Goal: Task Accomplishment & Management: Manage account settings

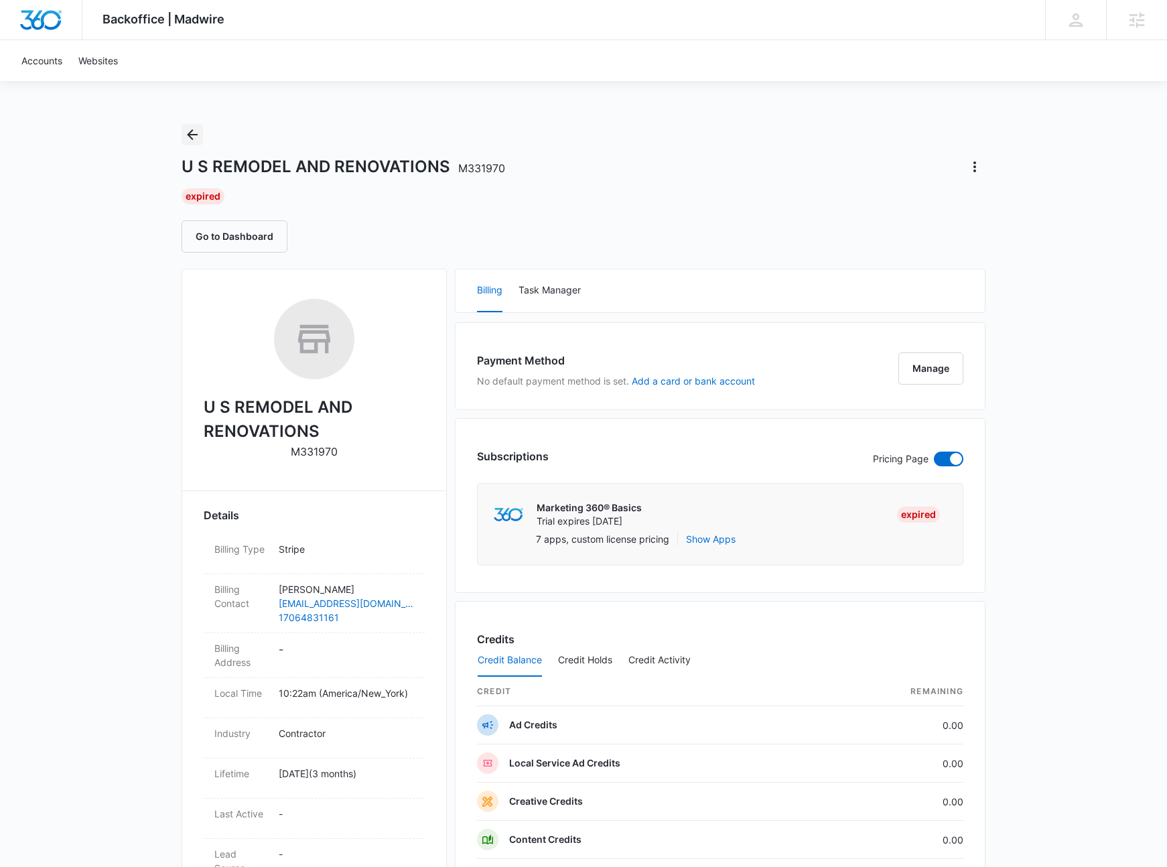
click at [196, 133] on icon "Back" at bounding box center [192, 135] width 16 height 16
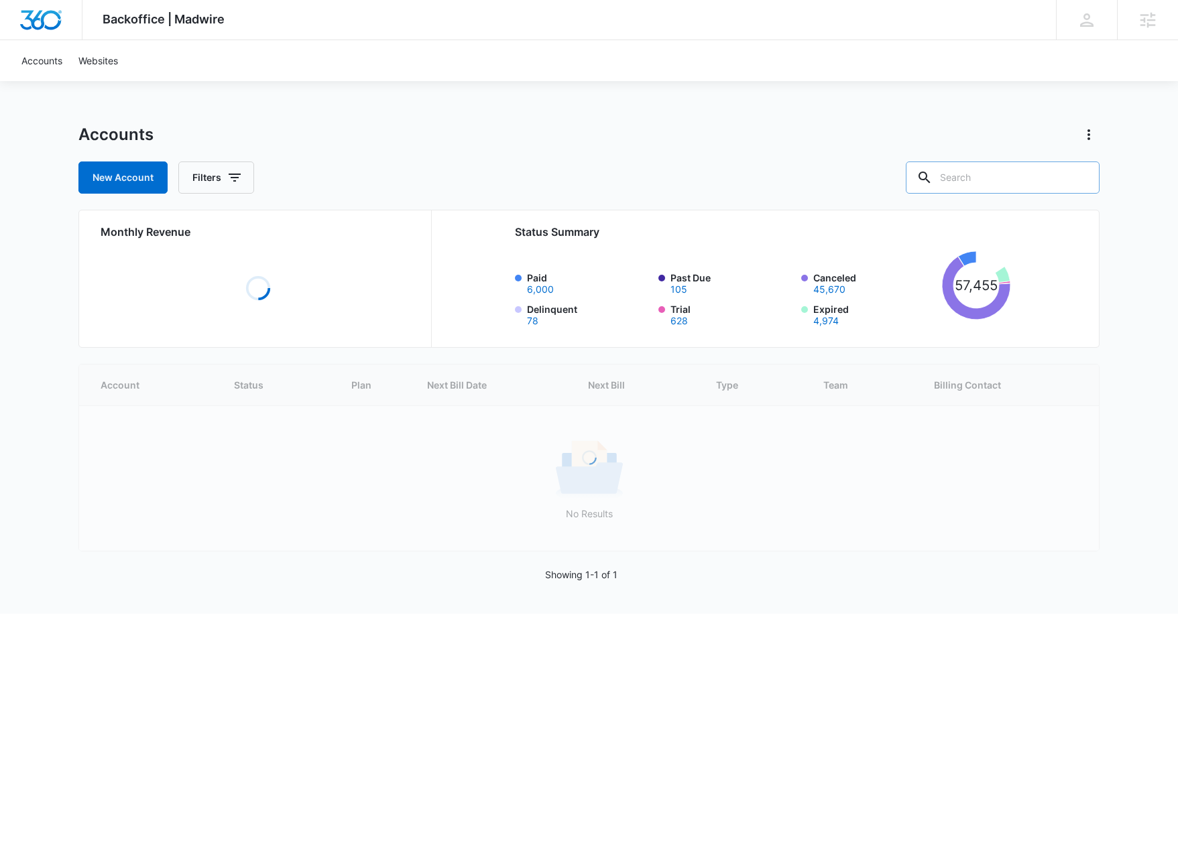
click at [1001, 181] on input "text" at bounding box center [1002, 178] width 194 height 32
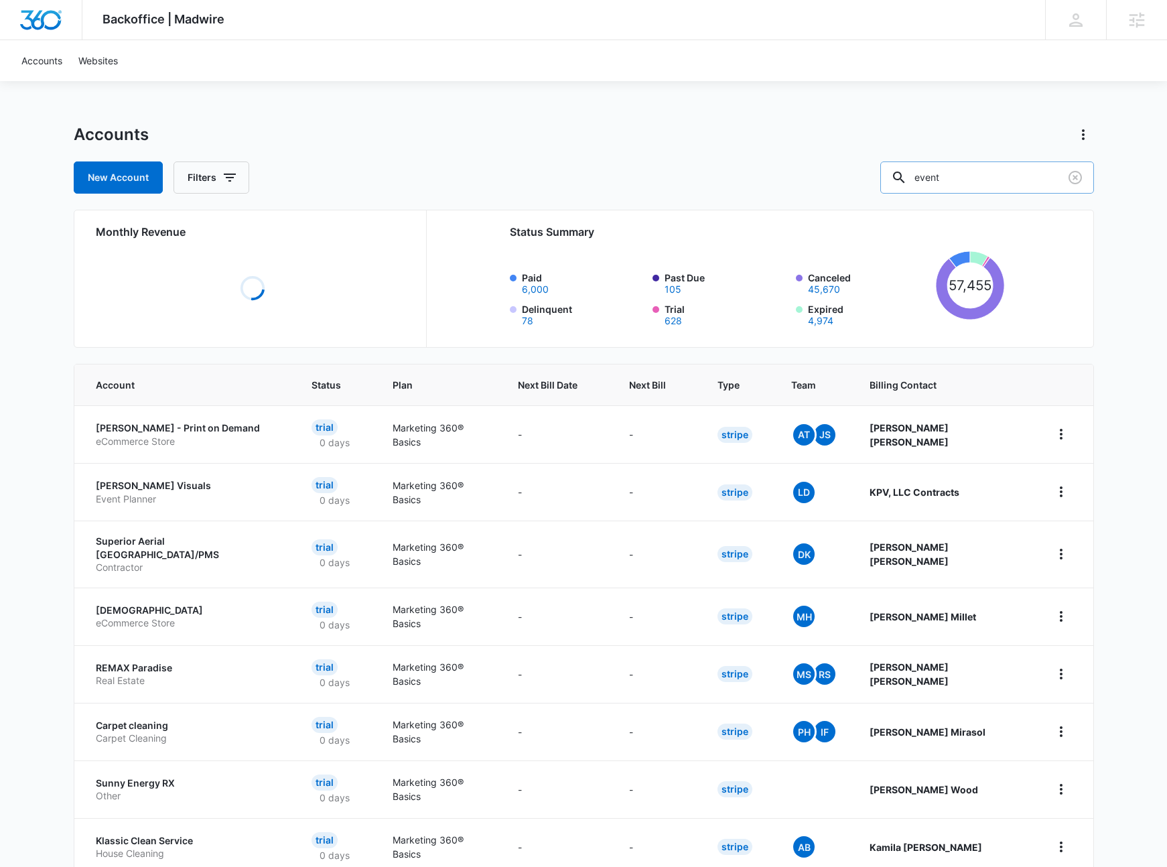
type input "event"
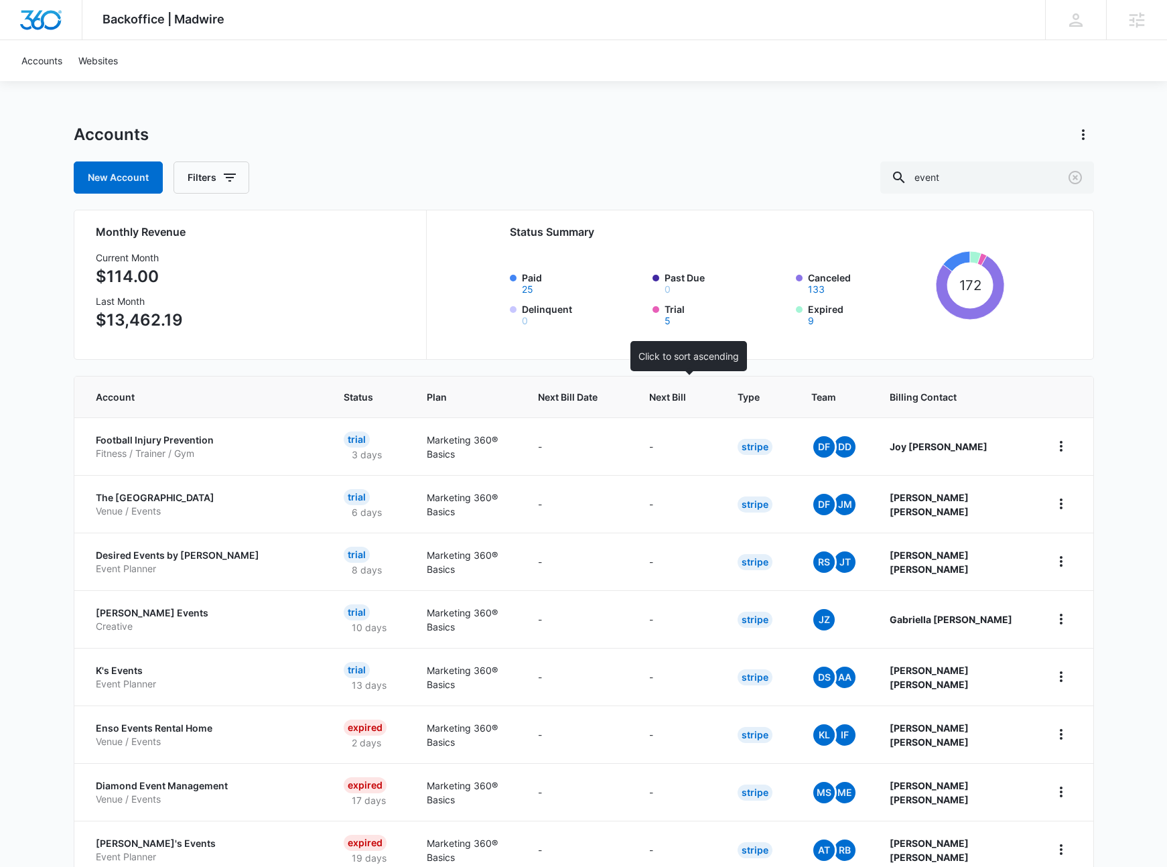
click at [676, 394] on span "Next Bill" at bounding box center [667, 397] width 37 height 14
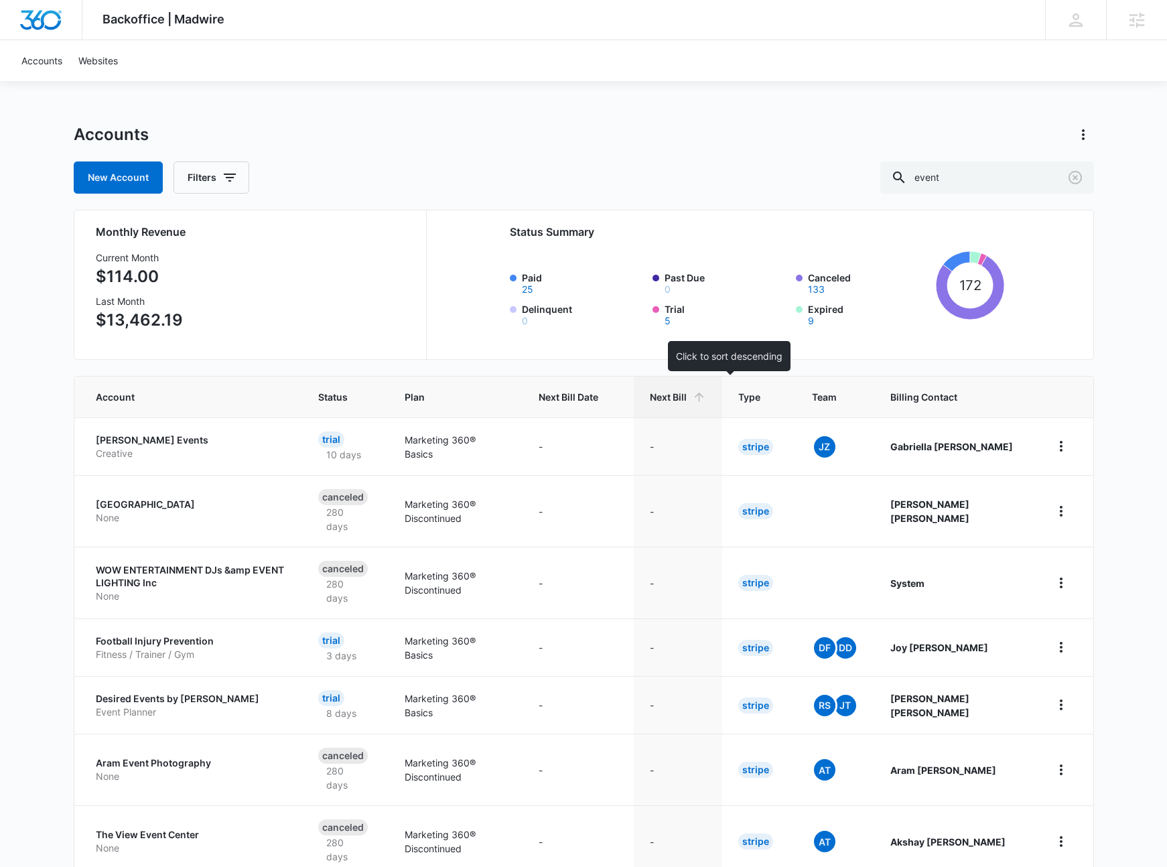
click at [687, 400] on span "Next Bill" at bounding box center [668, 397] width 37 height 14
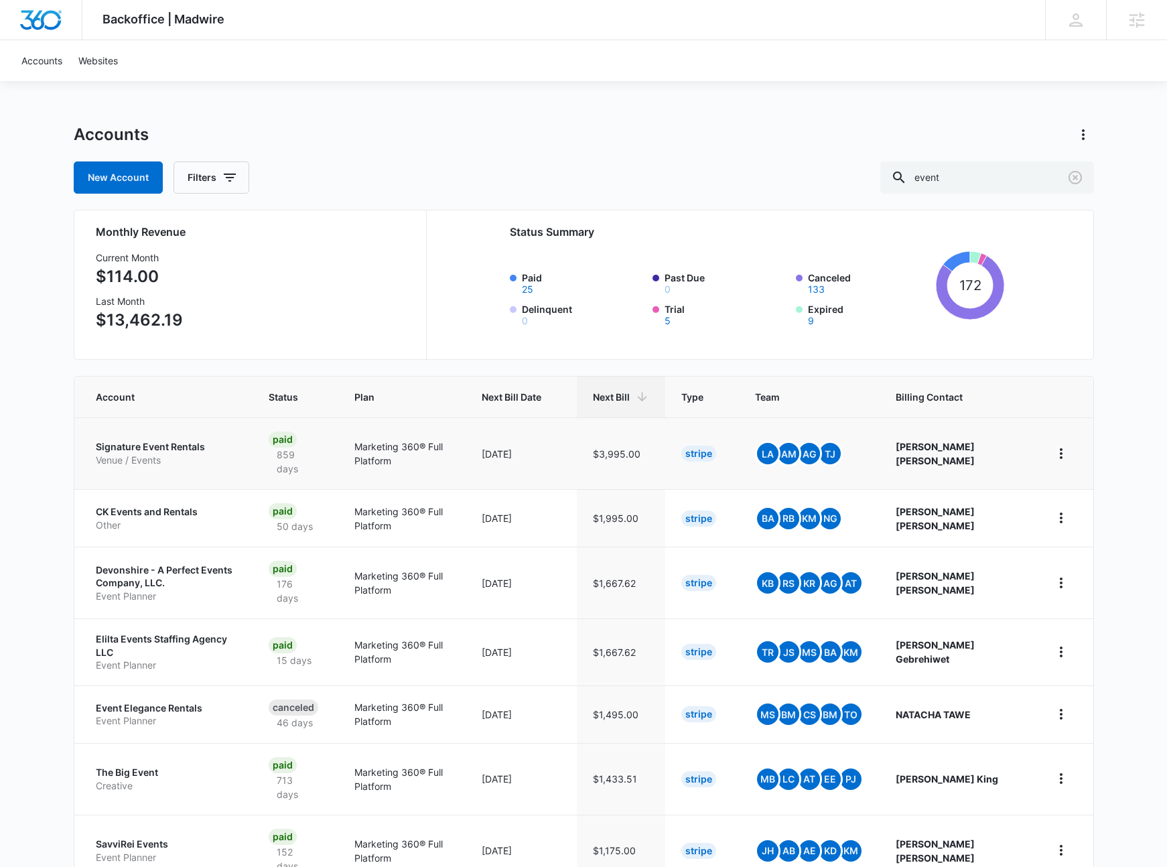
click at [147, 451] on p "Signature Event Rentals" at bounding box center [166, 446] width 141 height 13
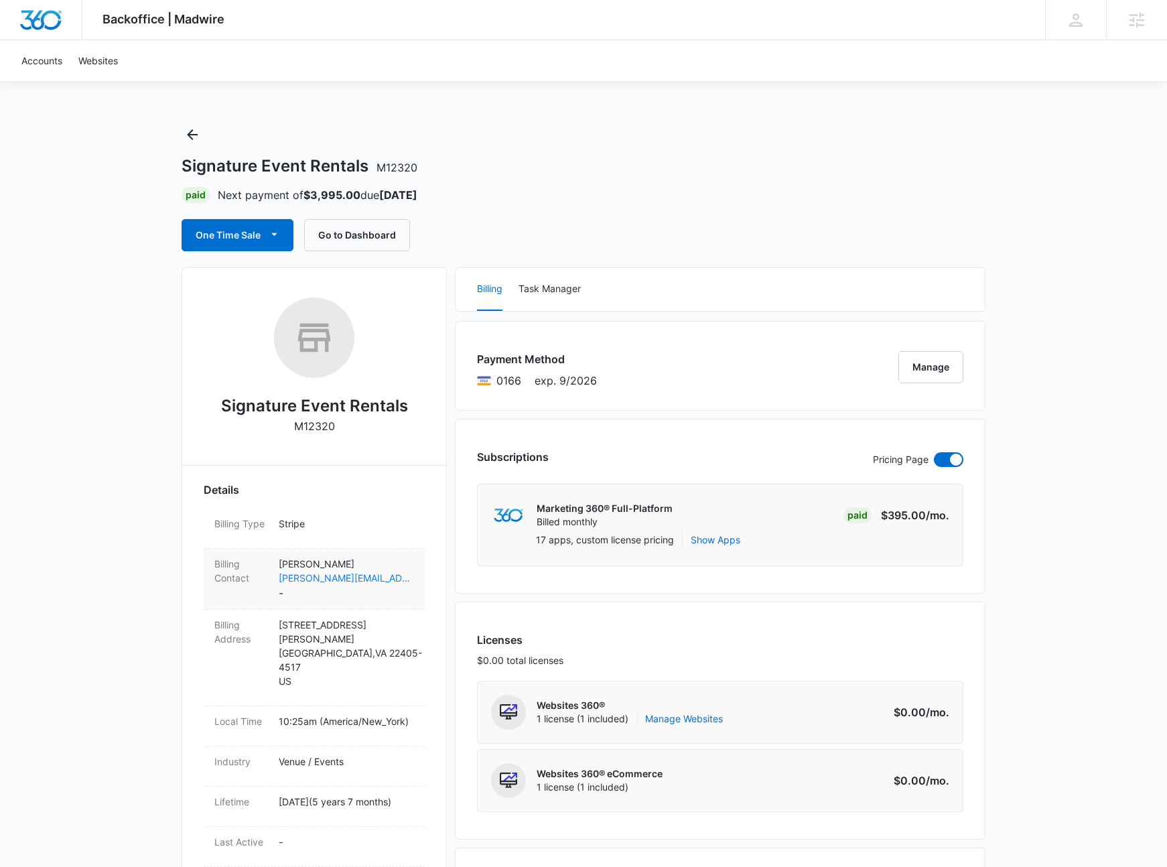
click at [351, 575] on link "fernando@signatureeventrentals.net" at bounding box center [346, 578] width 135 height 14
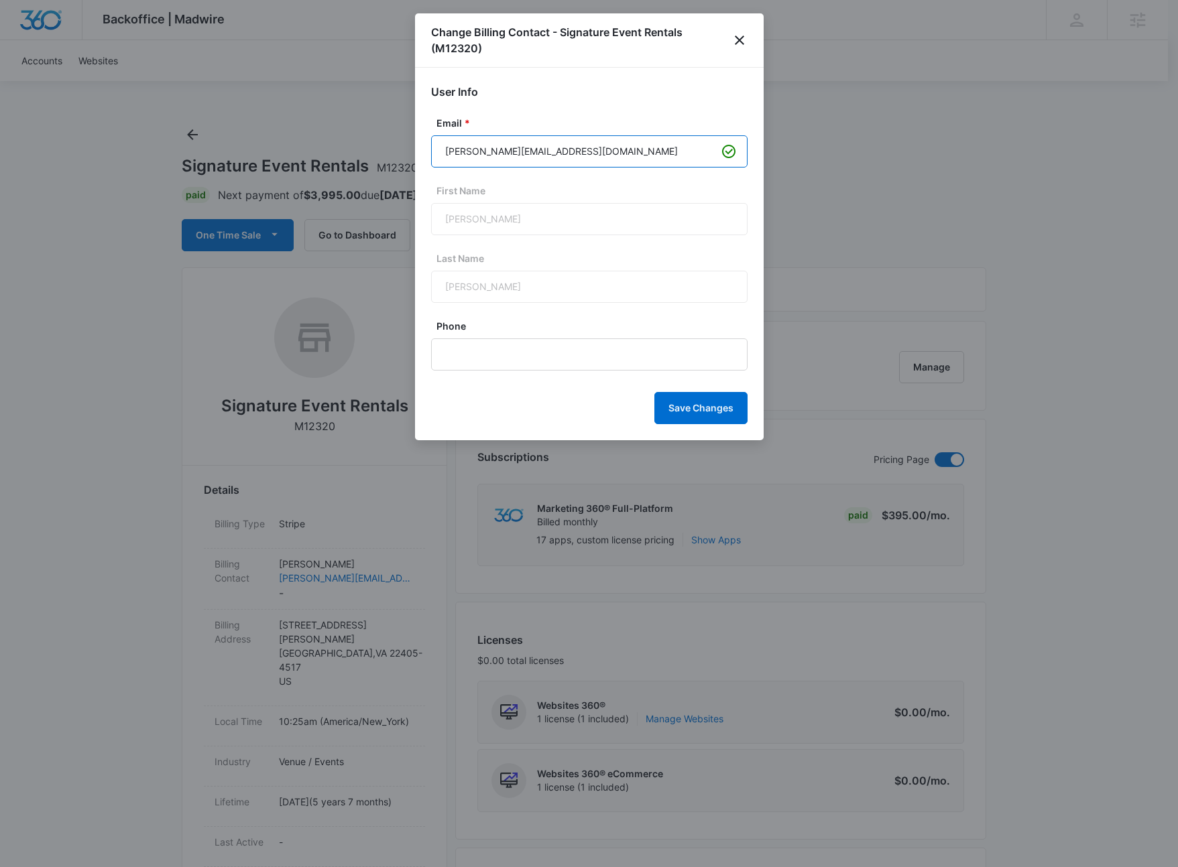
drag, startPoint x: 623, startPoint y: 148, endPoint x: 491, endPoint y: 157, distance: 131.6
click at [491, 157] on input "fernando@signatureeventrentals.net" at bounding box center [589, 151] width 316 height 32
click at [751, 34] on div "Change Billing Contact - Signature Event Rentals (M12320)" at bounding box center [589, 40] width 349 height 54
click at [741, 37] on icon "close" at bounding box center [739, 40] width 16 height 16
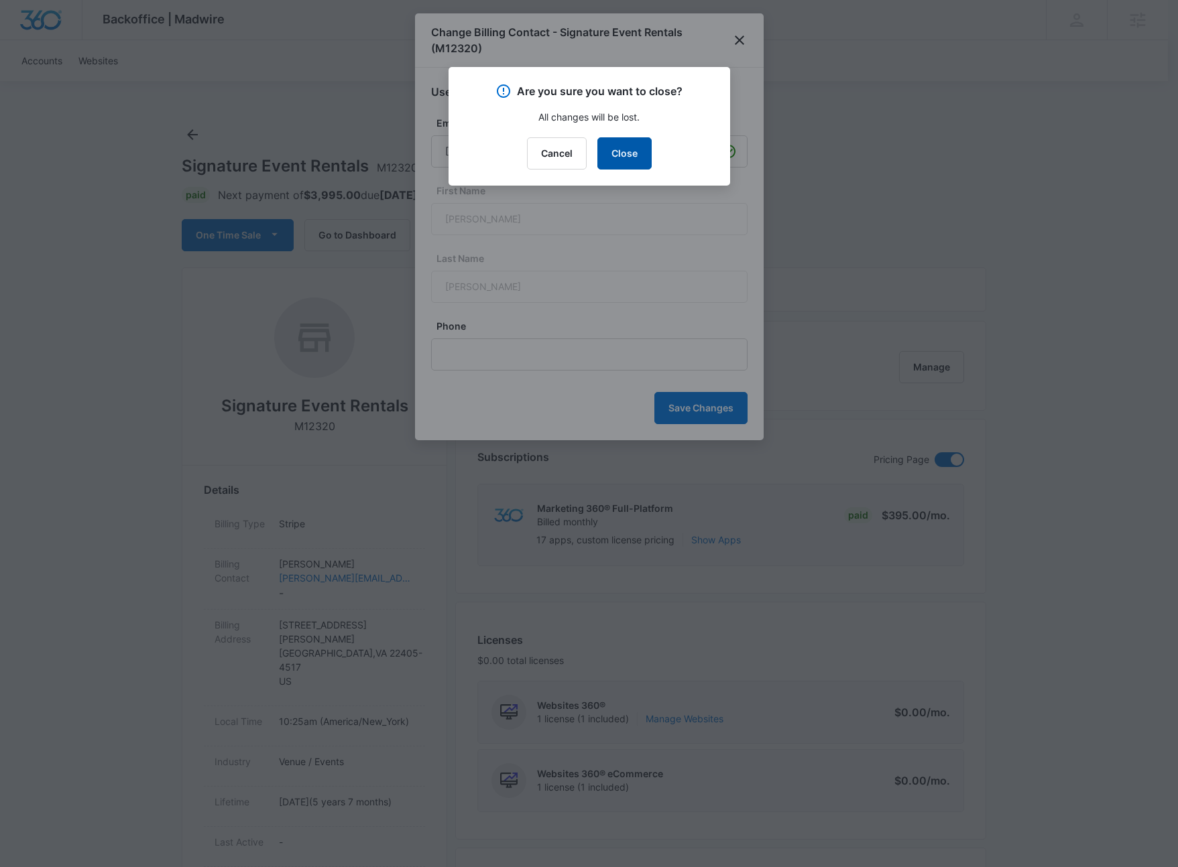
drag, startPoint x: 615, startPoint y: 148, endPoint x: 510, endPoint y: 177, distance: 109.1
click at [615, 148] on button "Close" at bounding box center [624, 153] width 54 height 32
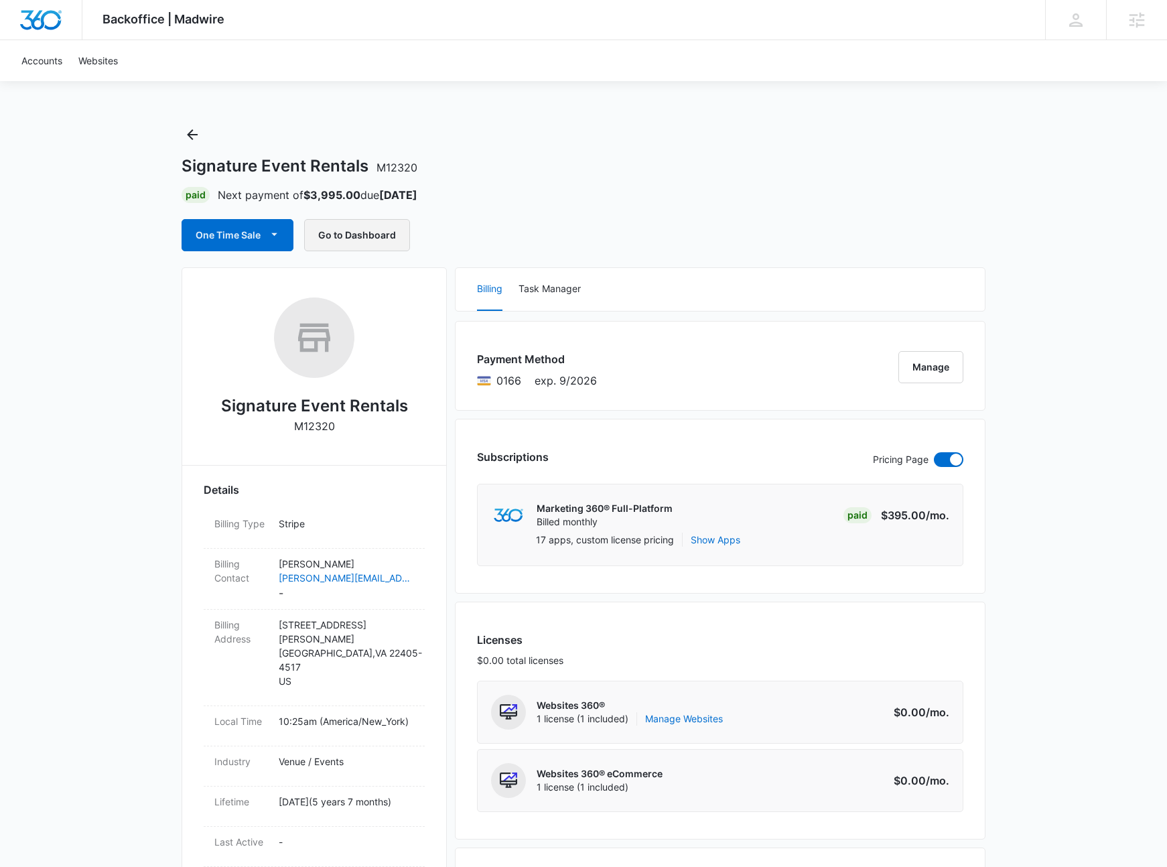
click at [360, 242] on button "Go to Dashboard" at bounding box center [357, 235] width 106 height 32
click at [191, 135] on icon "Back" at bounding box center [192, 134] width 11 height 11
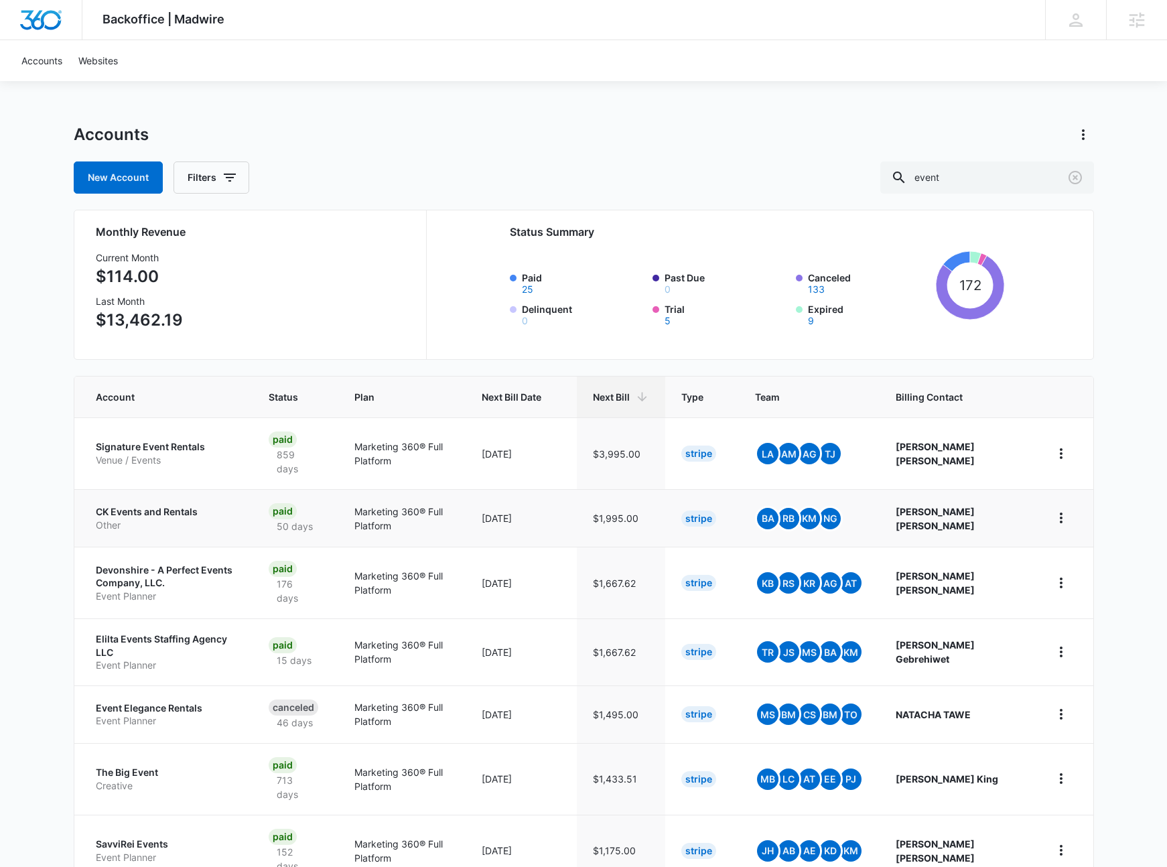
click at [143, 512] on p "CK Events and Rentals" at bounding box center [166, 511] width 141 height 13
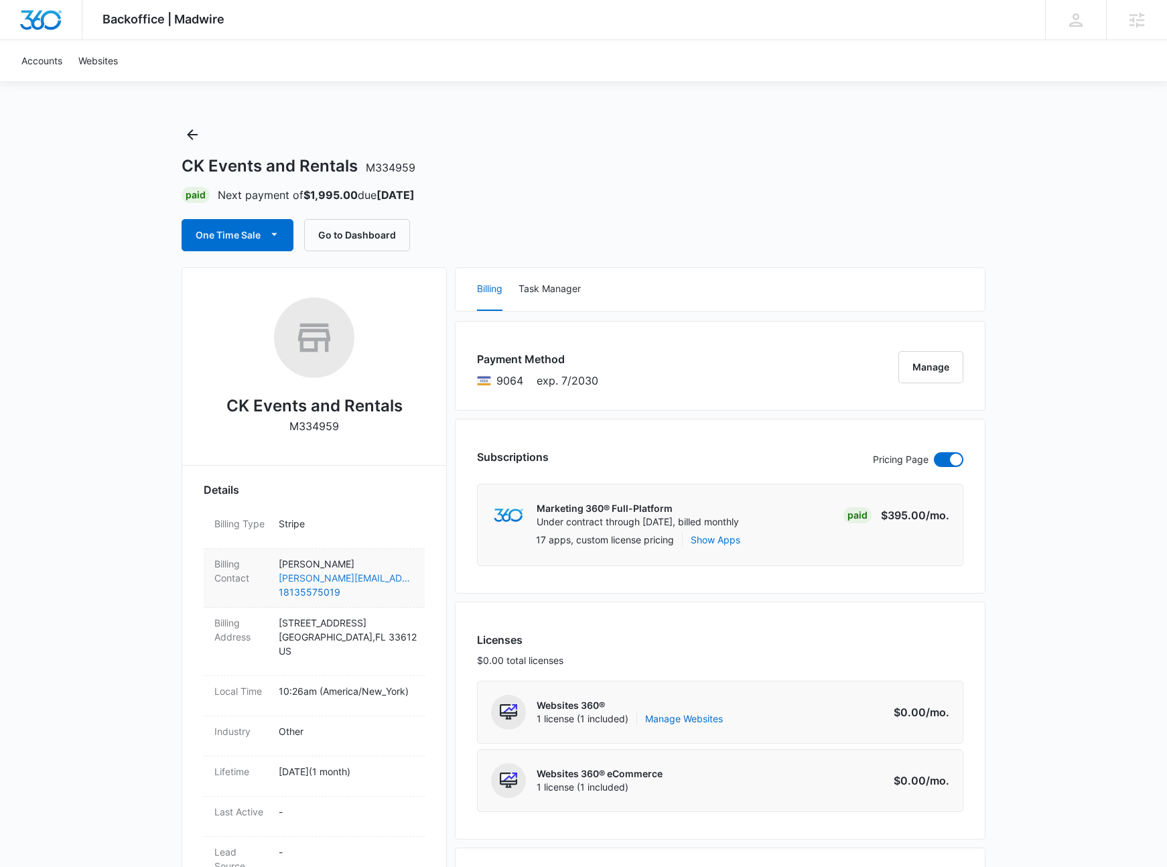
click at [394, 578] on link "cleo@ckeventsandrentals.com" at bounding box center [346, 578] width 135 height 14
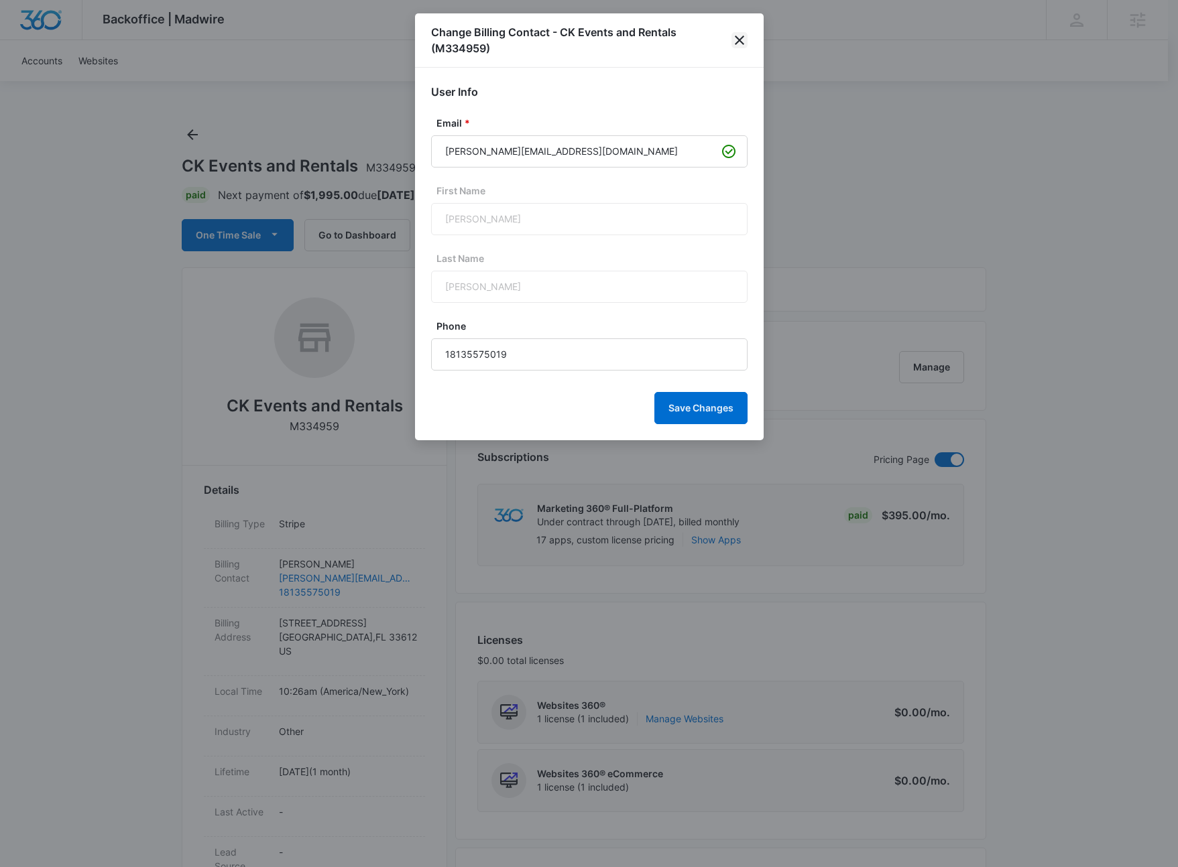
click at [741, 38] on icon "close" at bounding box center [739, 40] width 9 height 9
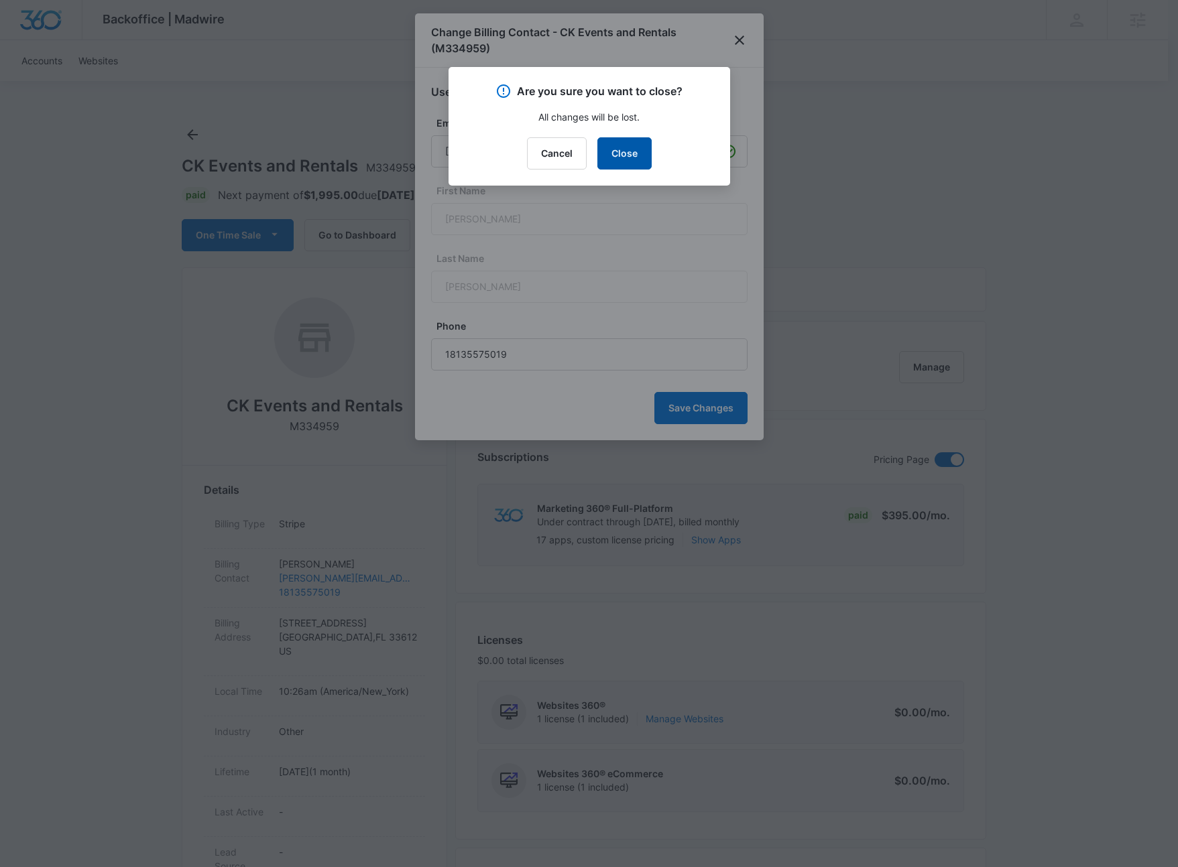
click at [611, 148] on button "Close" at bounding box center [624, 153] width 54 height 32
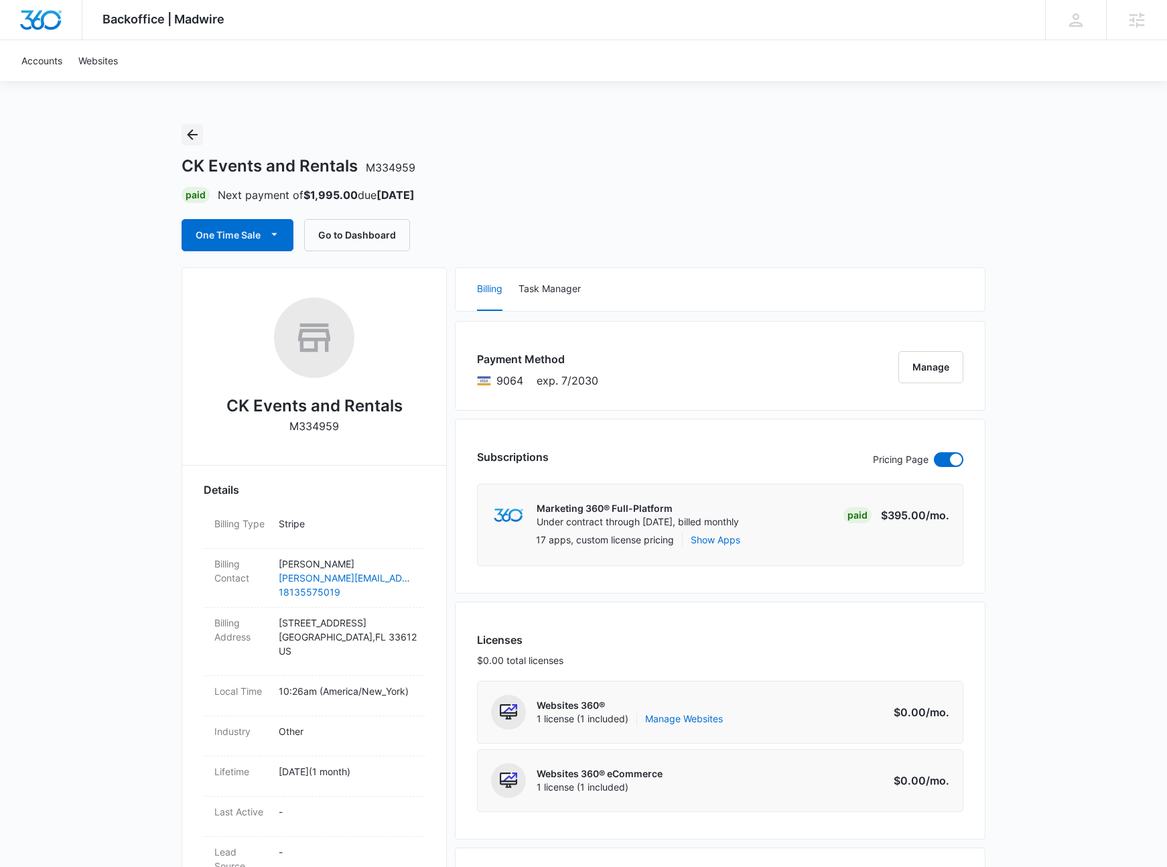
click at [187, 133] on icon "Back" at bounding box center [192, 135] width 16 height 16
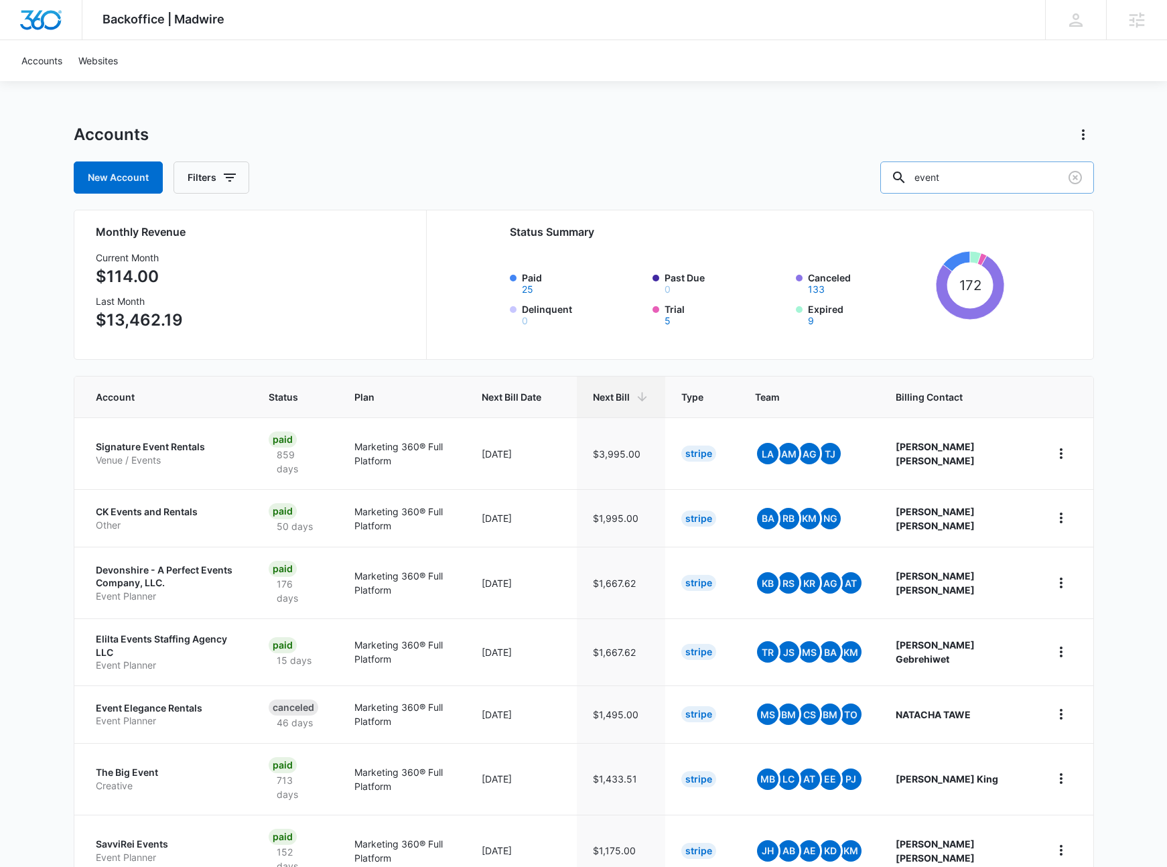
click at [971, 180] on input "event" at bounding box center [988, 178] width 214 height 32
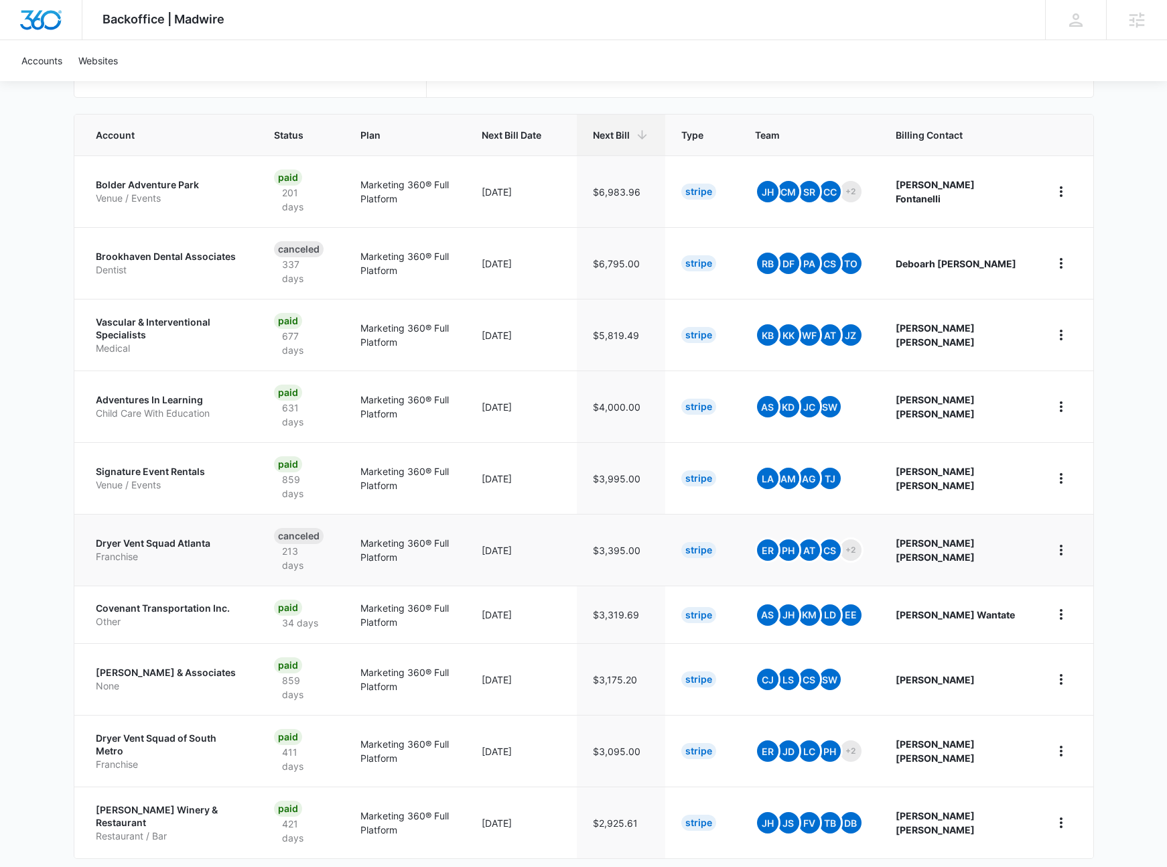
scroll to position [267, 0]
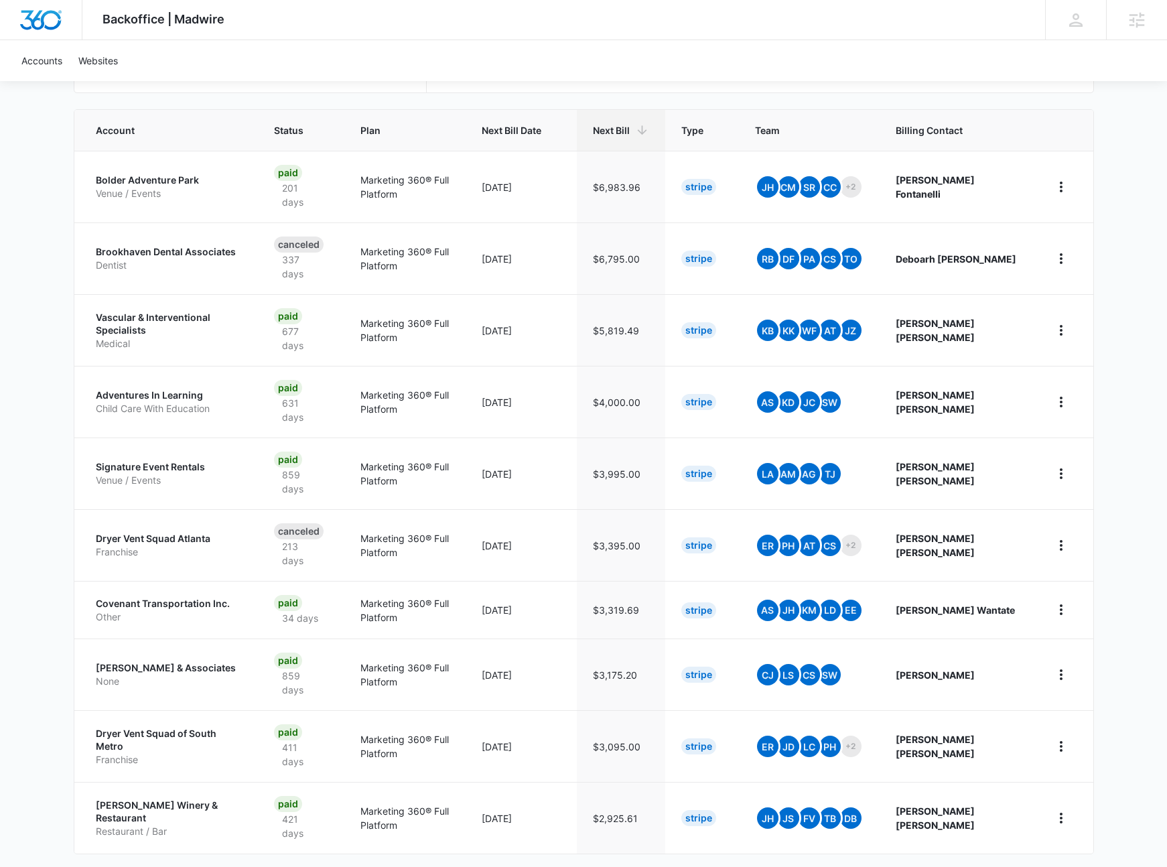
click at [506, 867] on link "2" at bounding box center [506, 883] width 25 height 25
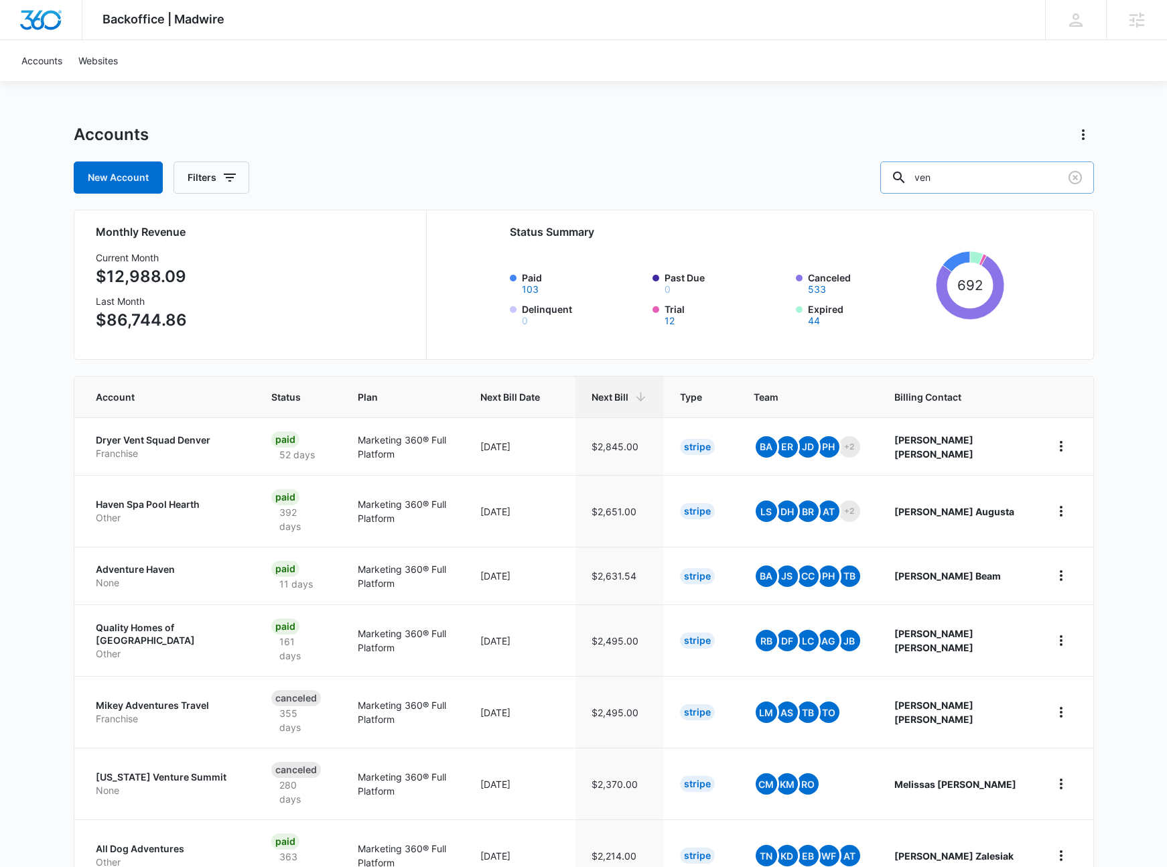
click at [972, 190] on input "ven" at bounding box center [988, 178] width 214 height 32
click at [972, 189] on input "ven" at bounding box center [988, 178] width 214 height 32
type input "l"
type input "wed"
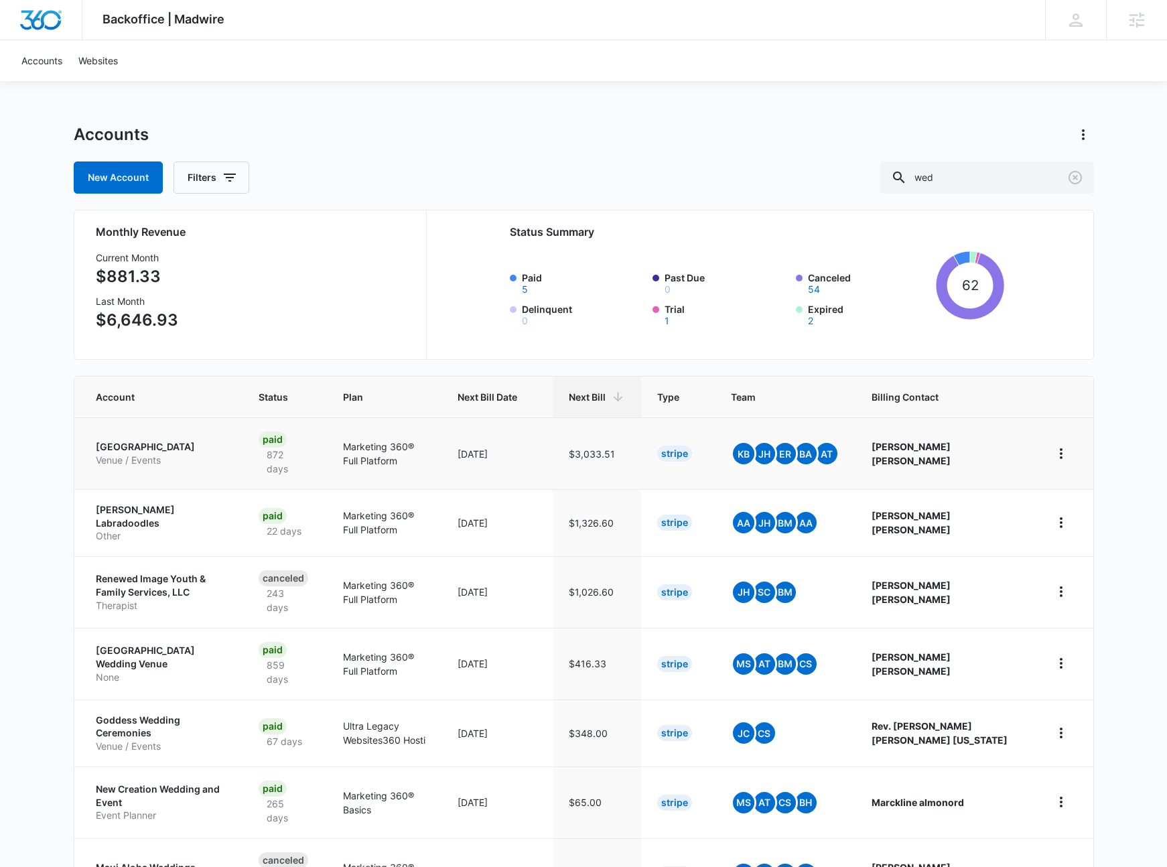
click at [177, 450] on p "Rhinestone Wedding Chapel" at bounding box center [161, 446] width 131 height 13
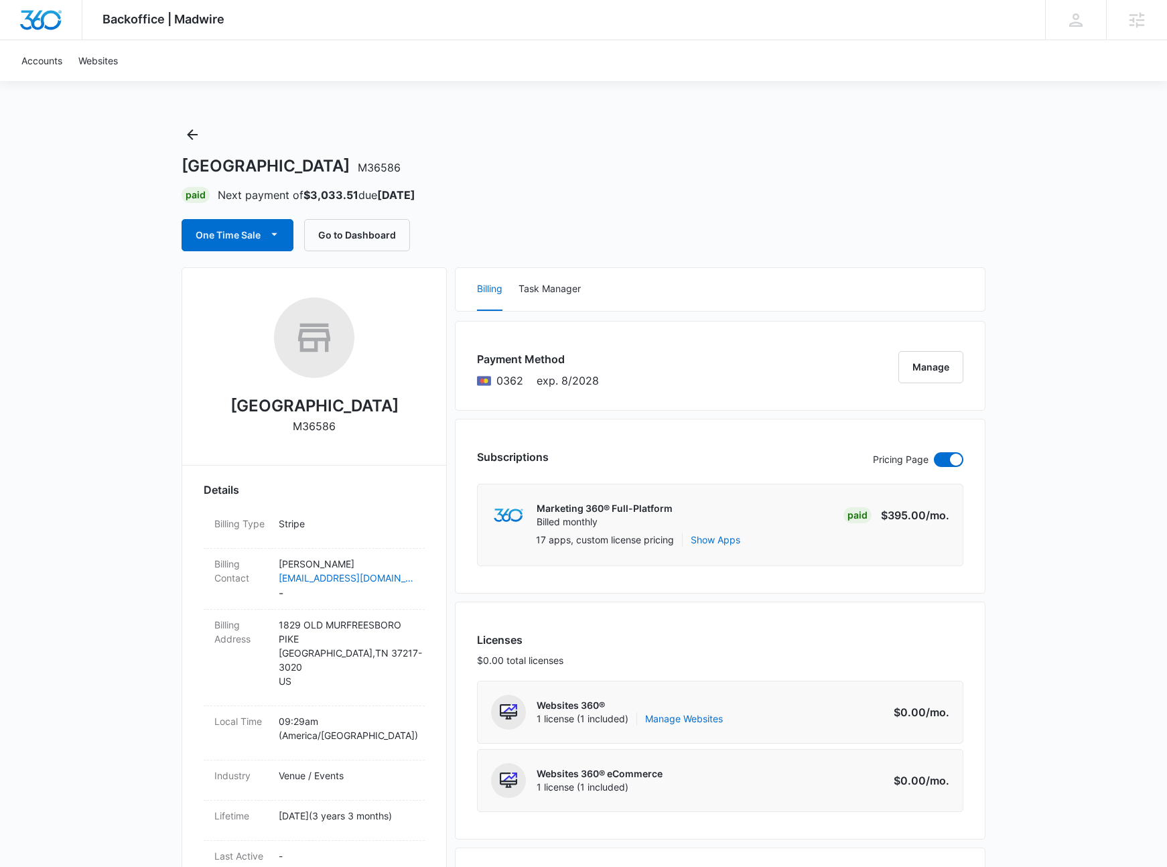
click at [318, 402] on h2 "Rhinestone Wedding Chapel" at bounding box center [315, 406] width 168 height 24
copy h2 "Rhinestone Wedding Chapel"
click at [353, 235] on button "Go to Dashboard" at bounding box center [357, 235] width 106 height 32
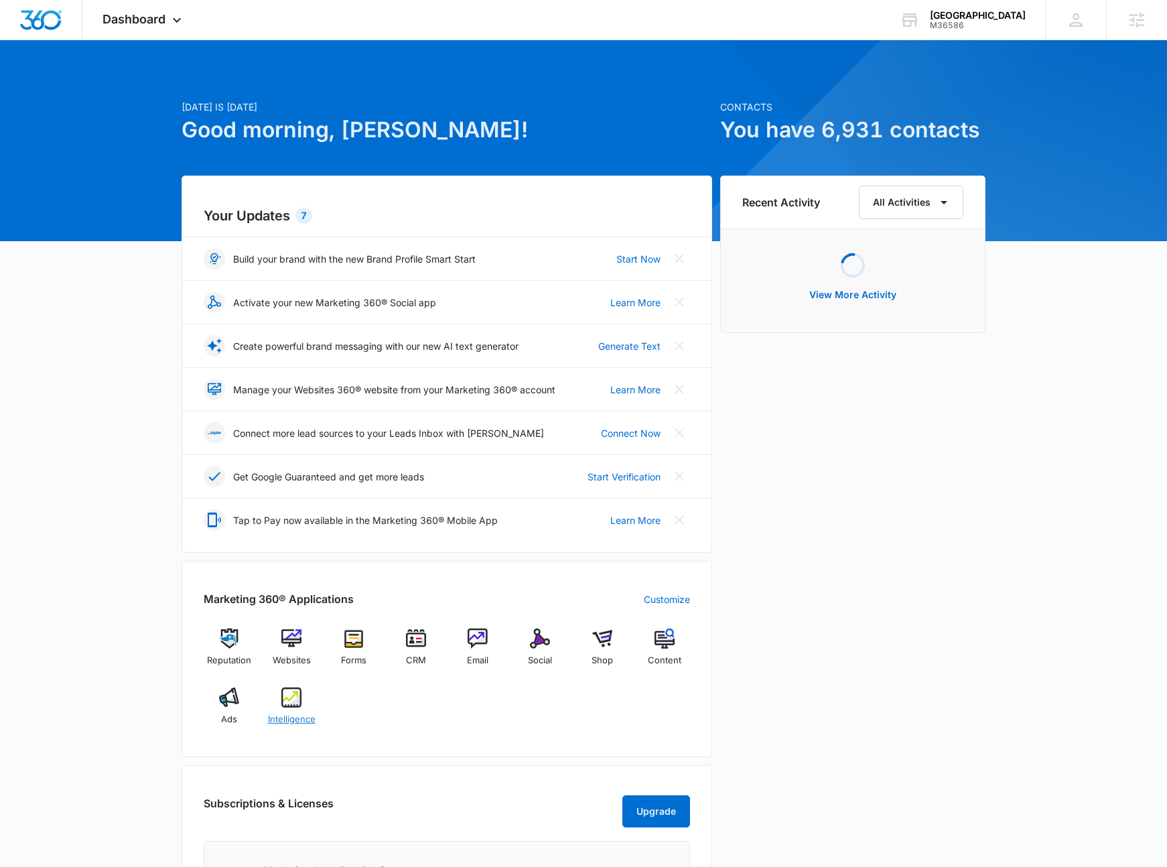
click at [288, 693] on img at bounding box center [291, 698] width 20 height 20
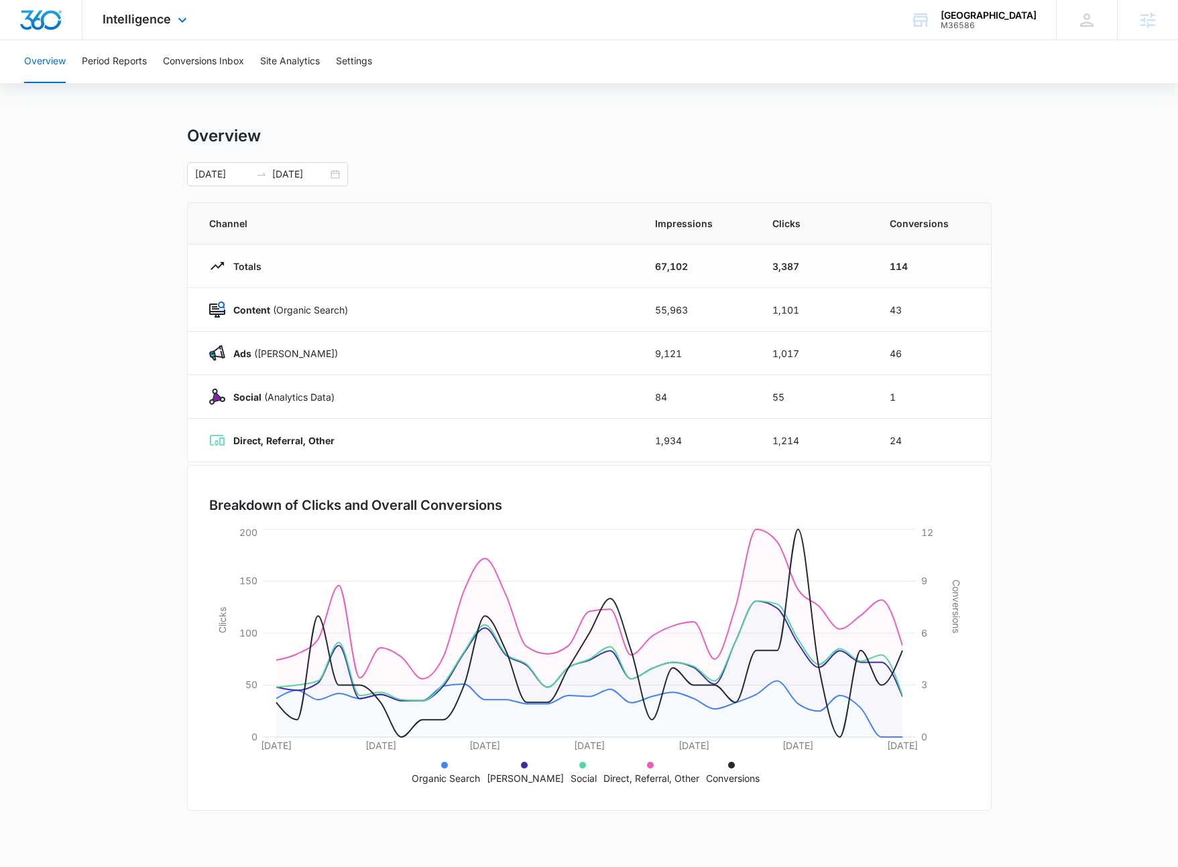
click at [167, 27] on div "Intelligence Apps Reputation Websites Forms CRM Email Social Shop Content Ads I…" at bounding box center [146, 20] width 128 height 40
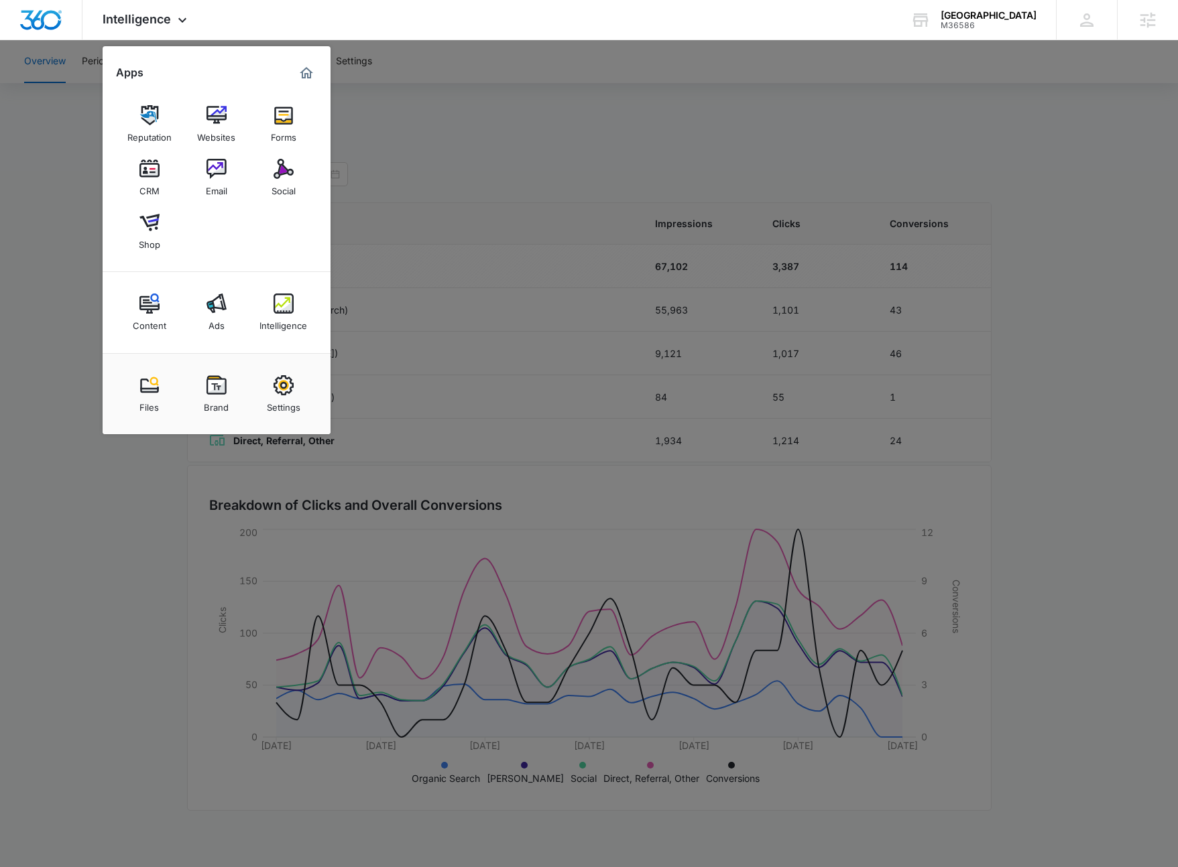
click at [482, 97] on div at bounding box center [589, 433] width 1178 height 867
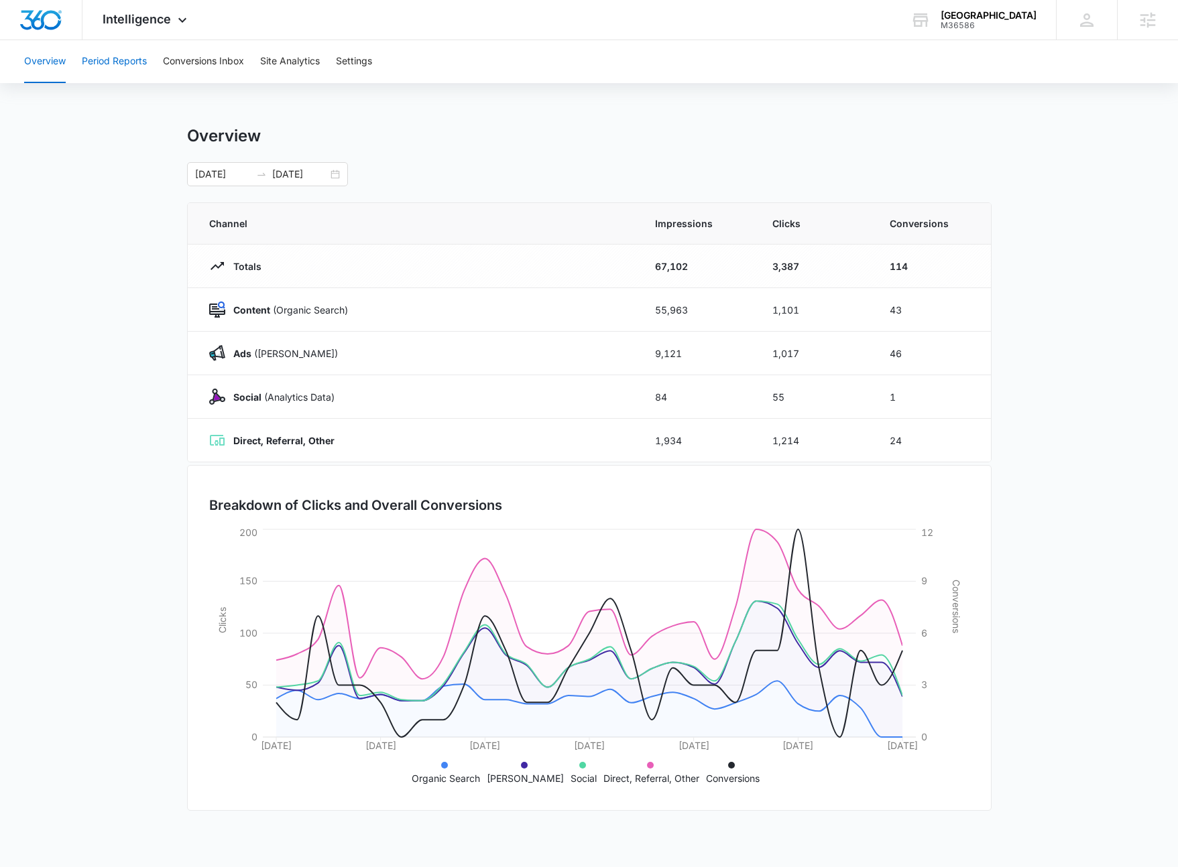
click at [131, 64] on button "Period Reports" at bounding box center [114, 61] width 65 height 43
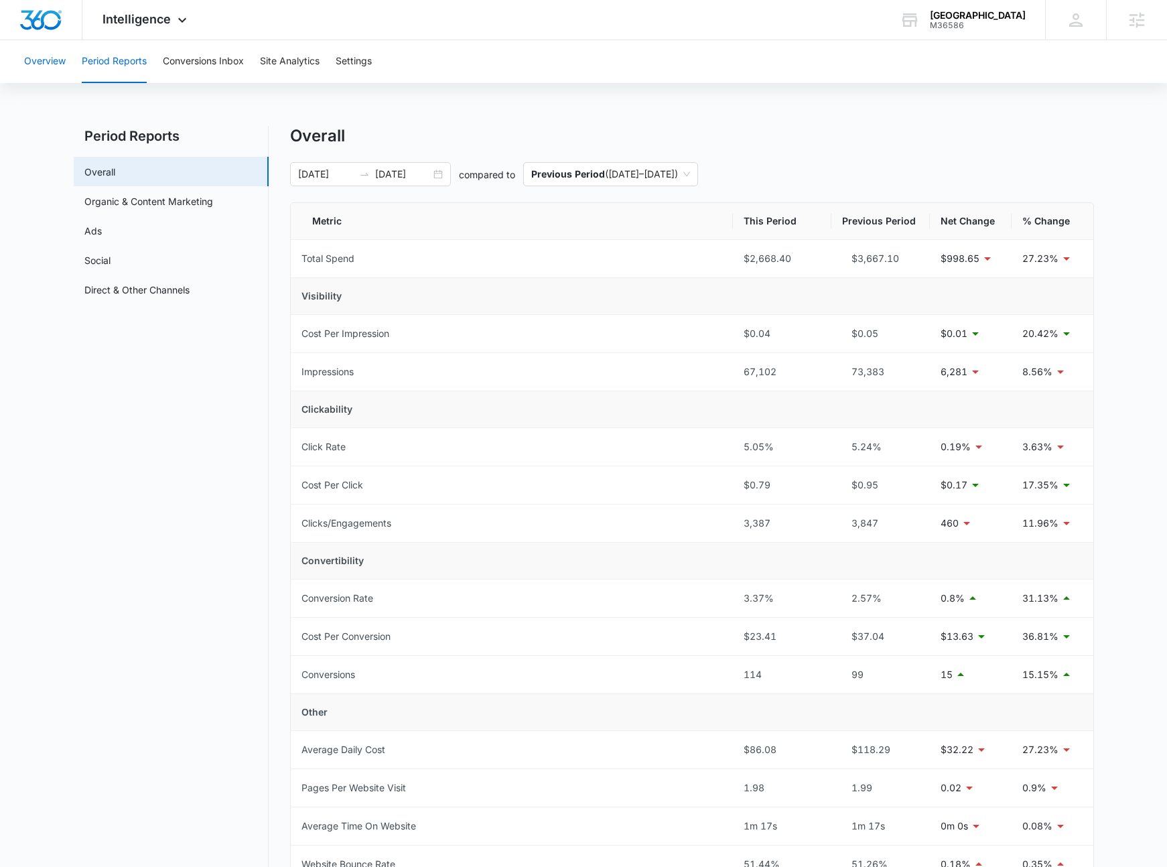
click at [31, 66] on button "Overview" at bounding box center [45, 61] width 42 height 43
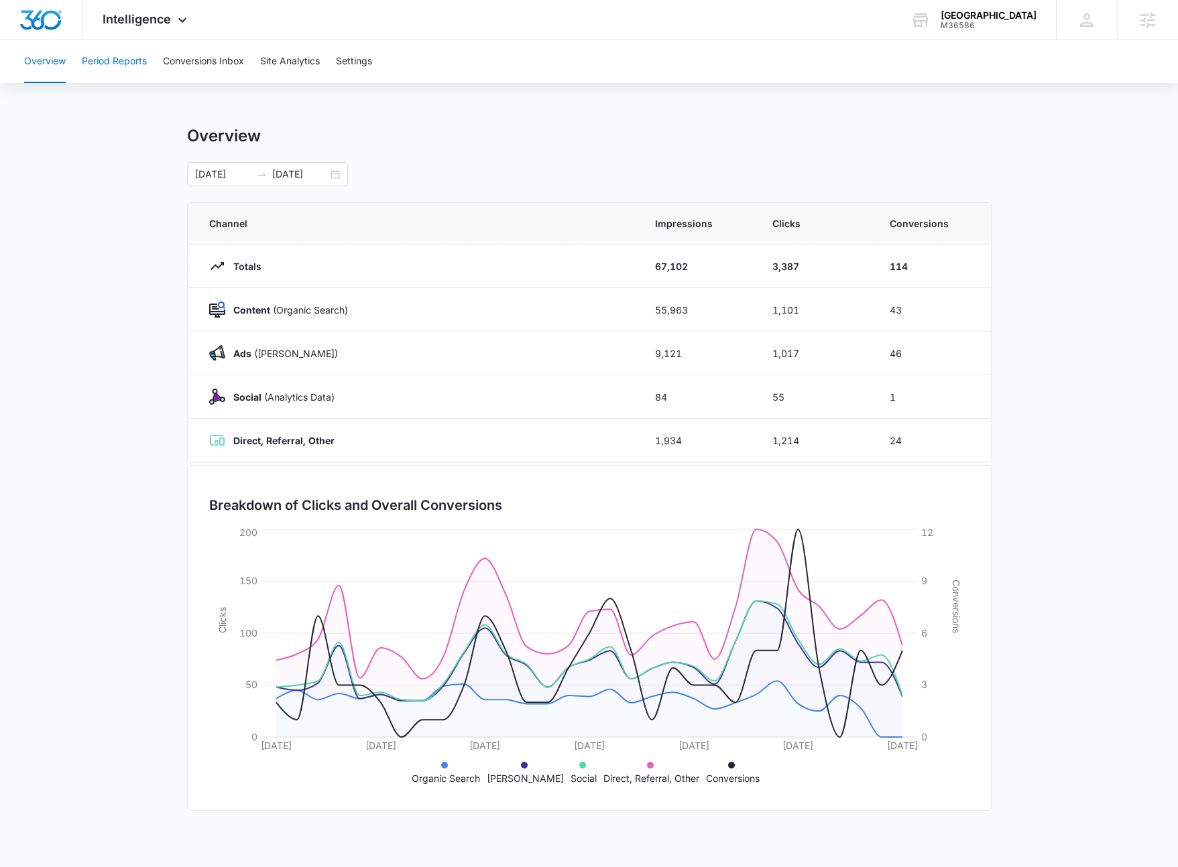
click at [119, 68] on button "Period Reports" at bounding box center [114, 61] width 65 height 43
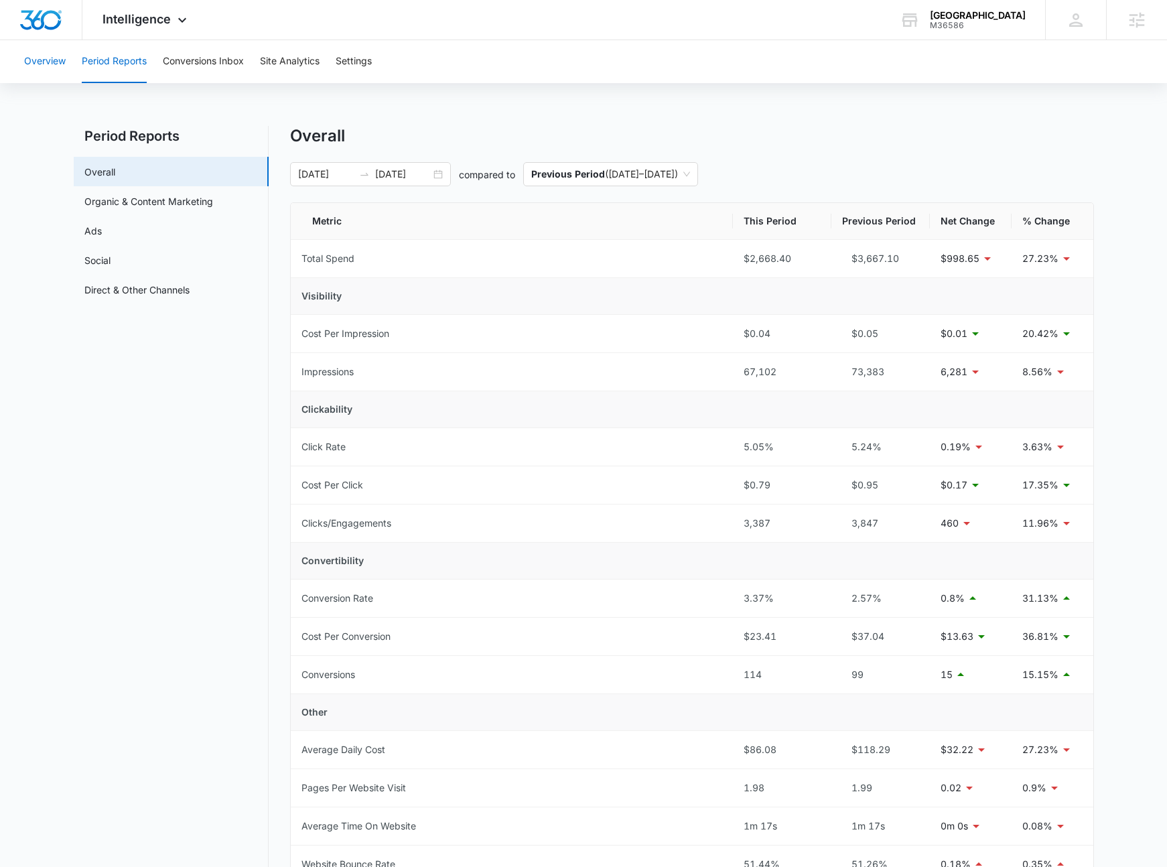
click at [46, 71] on button "Overview" at bounding box center [45, 61] width 42 height 43
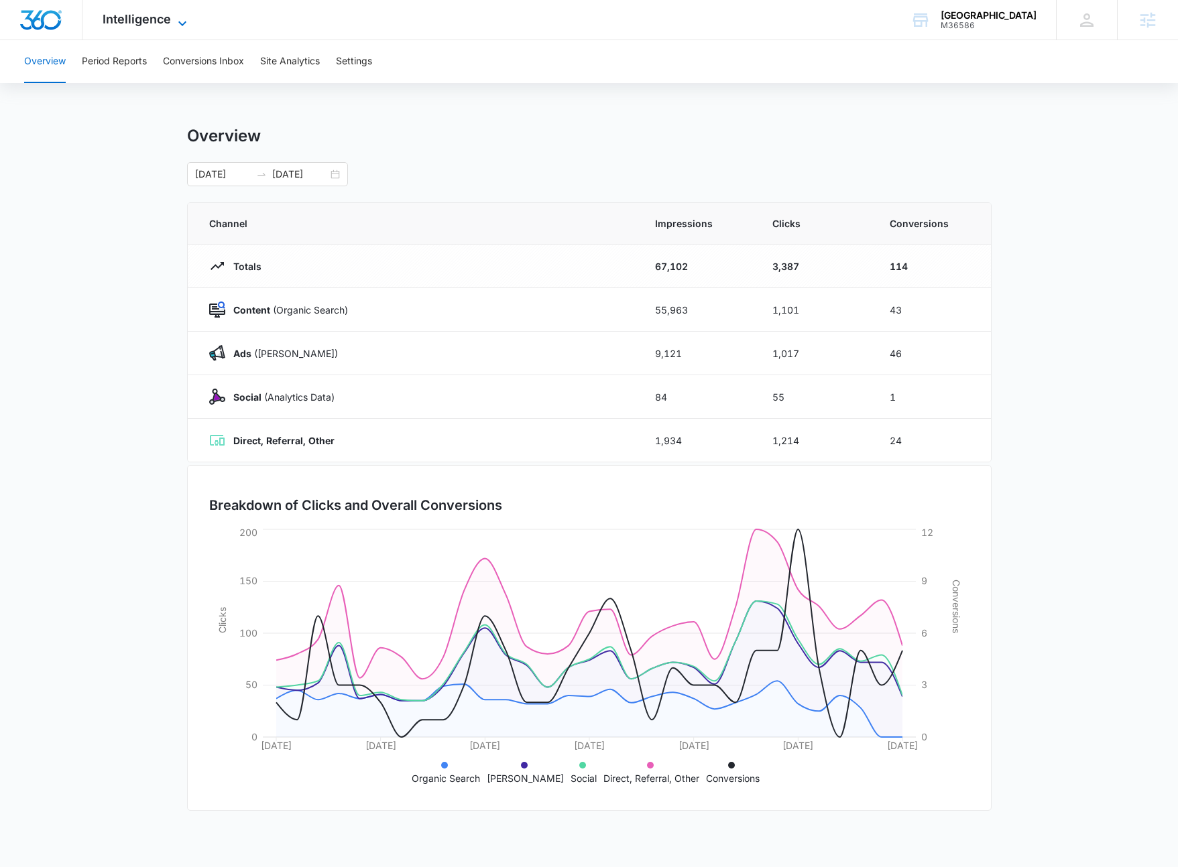
click at [148, 23] on span "Intelligence" at bounding box center [137, 19] width 68 height 14
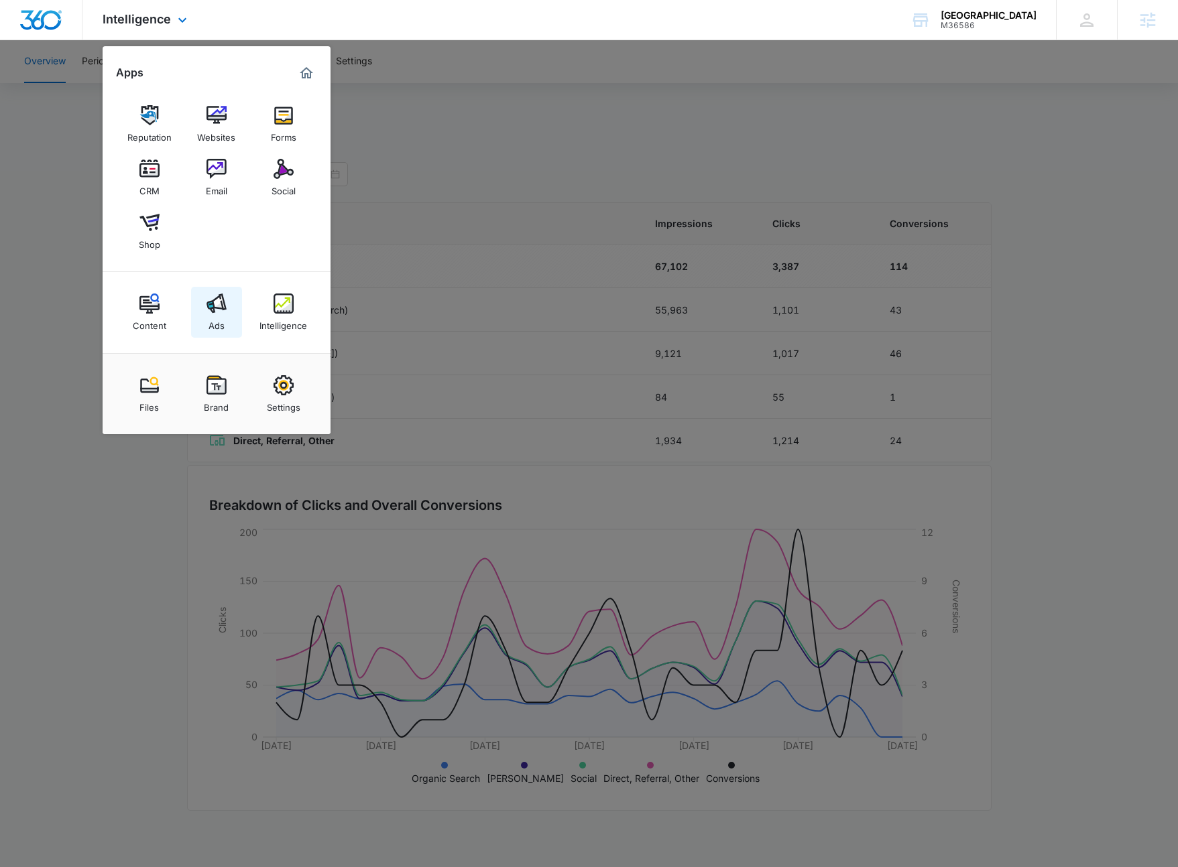
click at [212, 322] on div "Ads" at bounding box center [216, 322] width 16 height 17
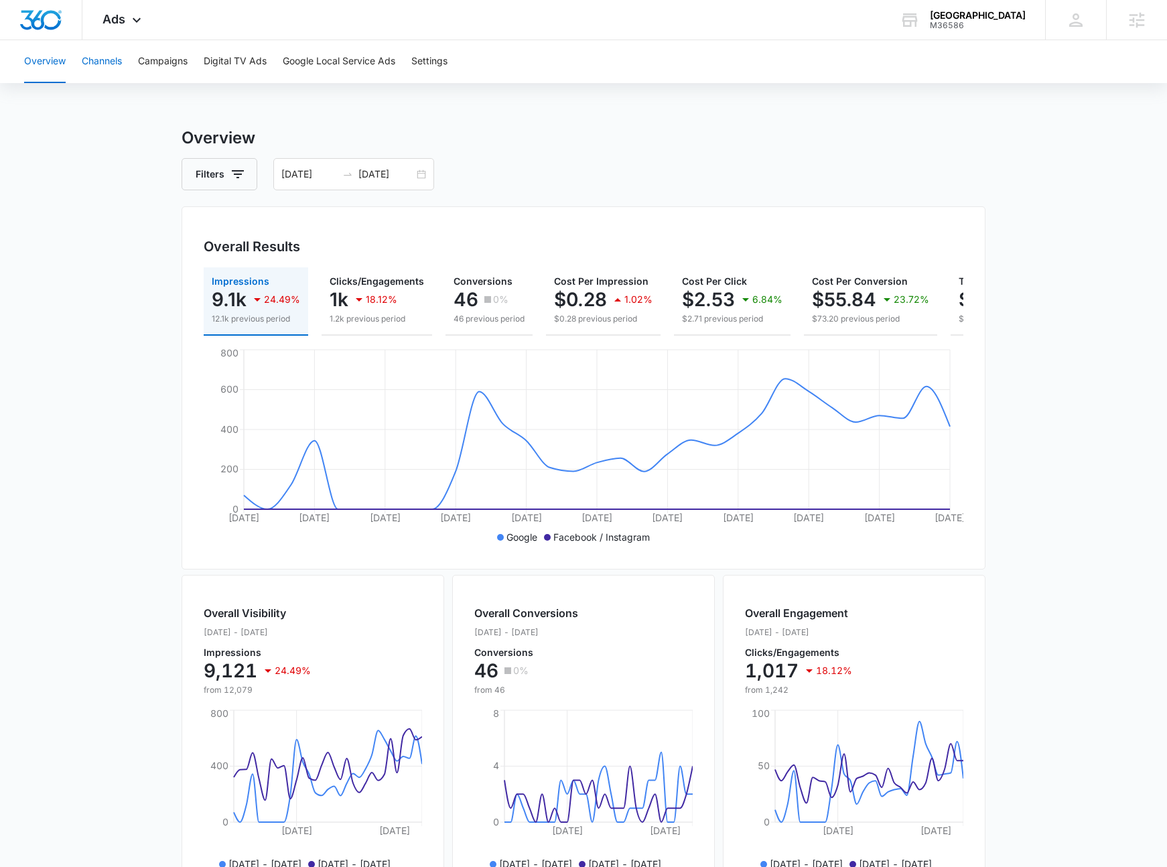
click at [111, 60] on button "Channels" at bounding box center [102, 61] width 40 height 43
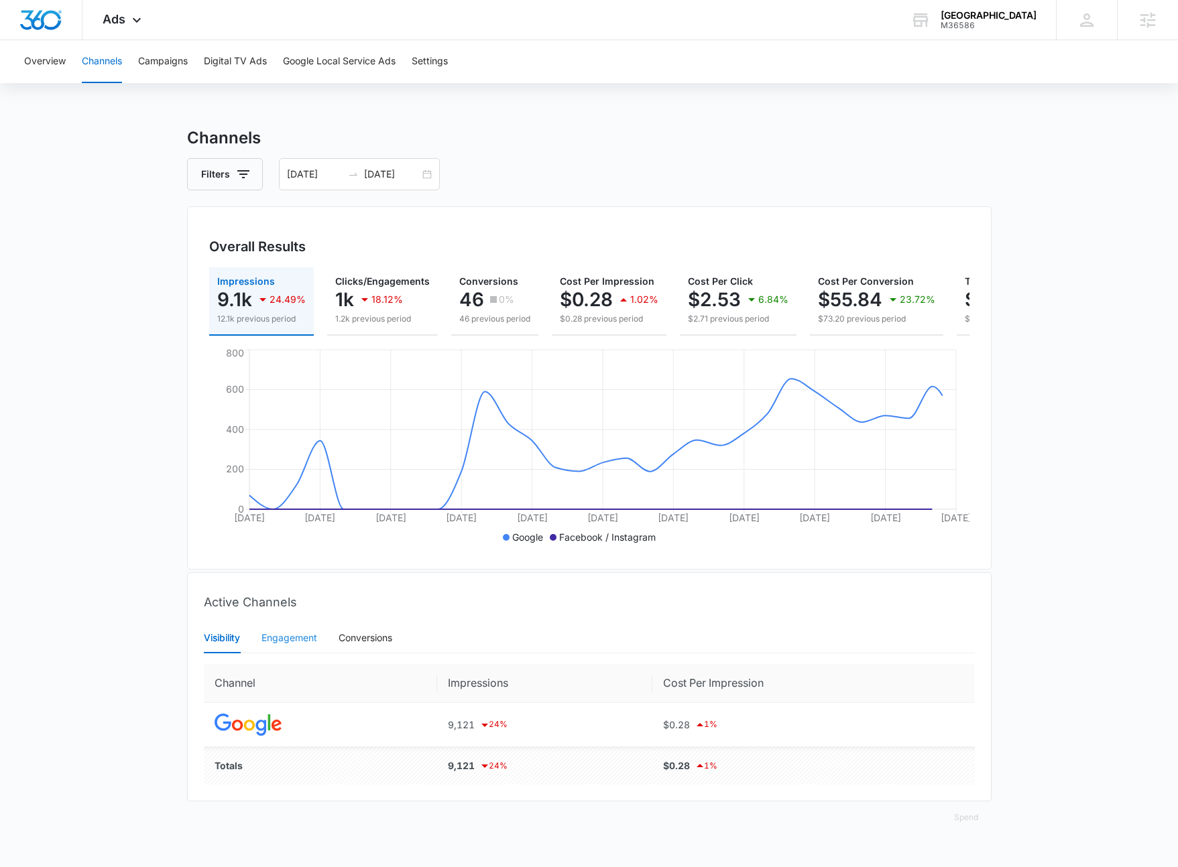
click at [294, 635] on div "Engagement" at bounding box center [289, 638] width 56 height 31
click at [374, 645] on div "Conversions" at bounding box center [365, 638] width 54 height 15
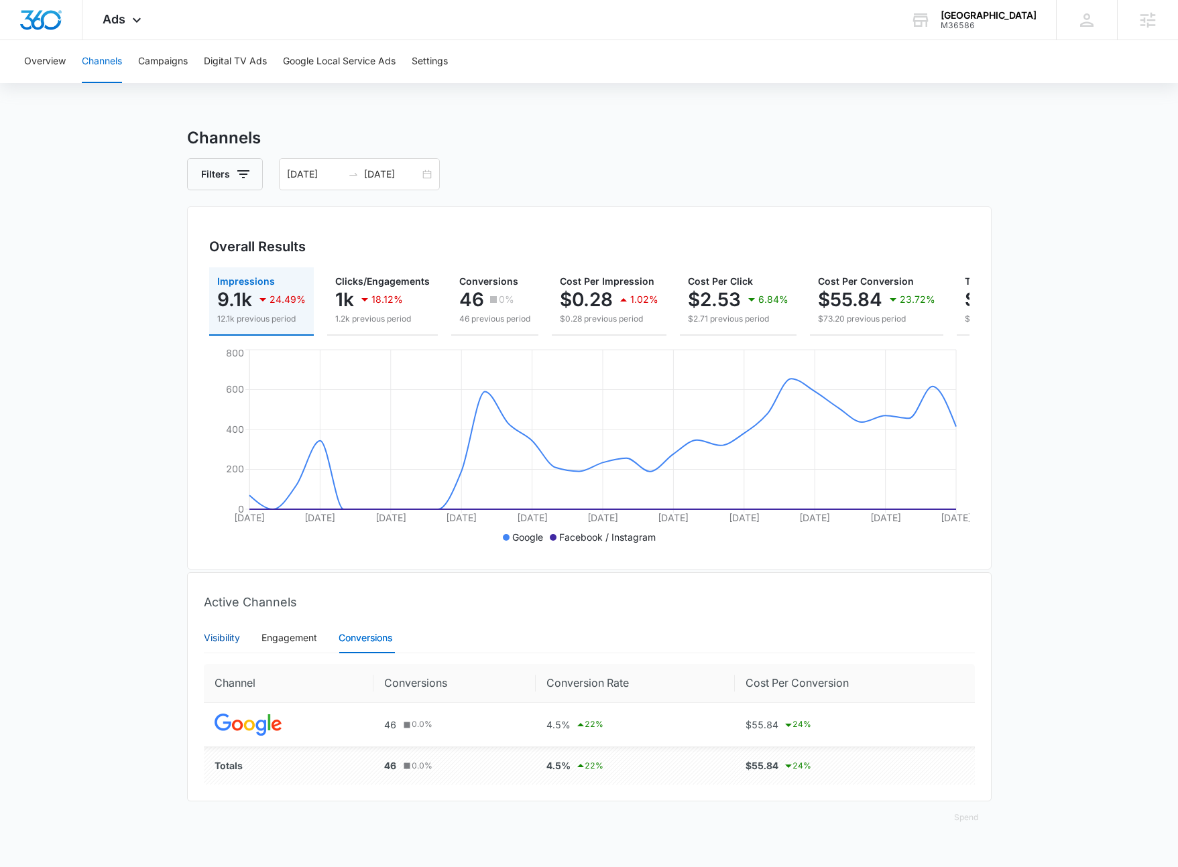
click at [216, 645] on div "Visibility" at bounding box center [222, 638] width 36 height 15
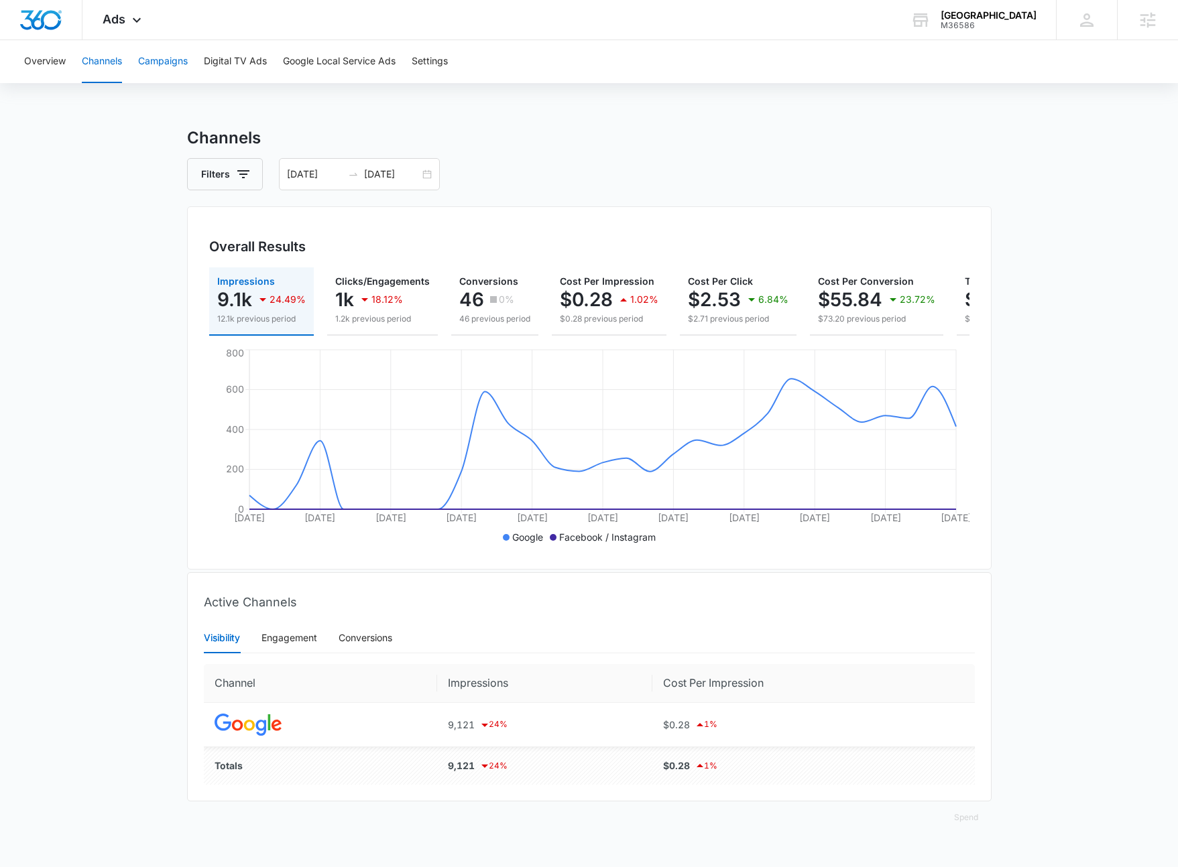
click at [173, 58] on button "Campaigns" at bounding box center [163, 61] width 50 height 43
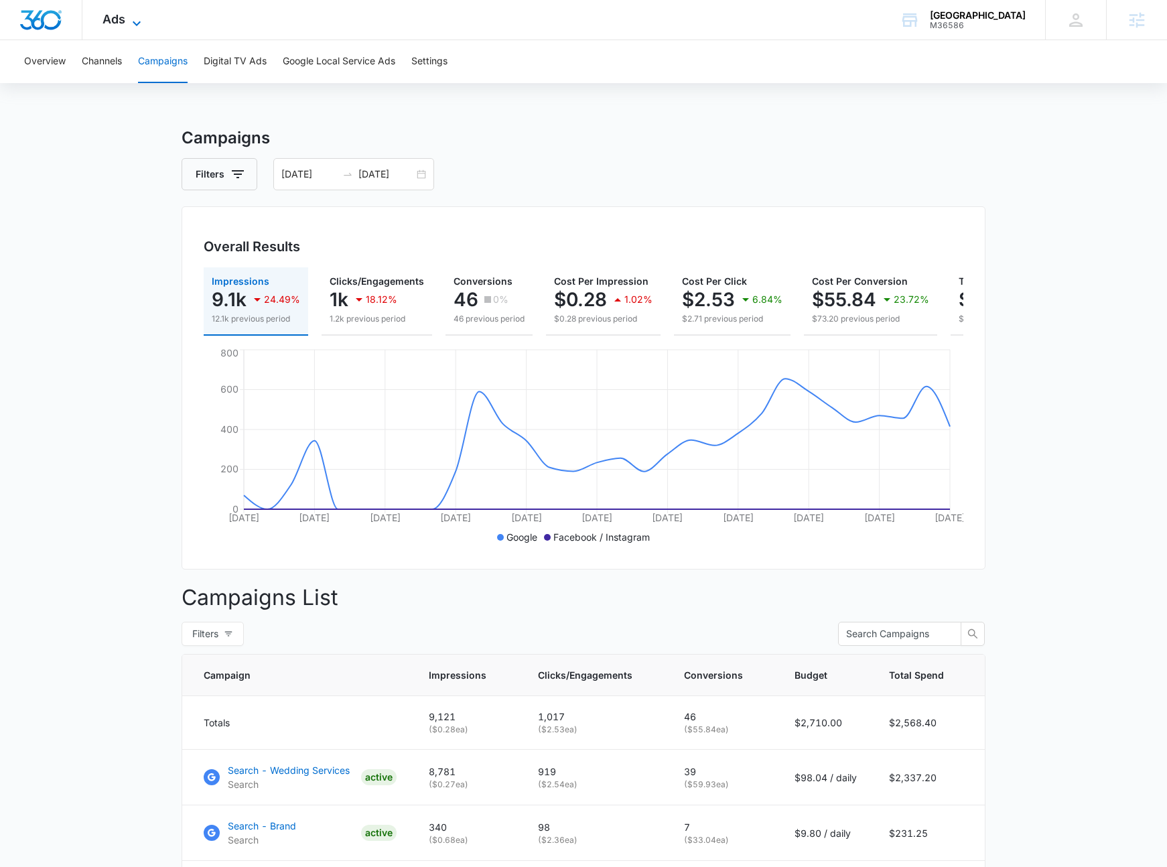
click at [137, 19] on icon at bounding box center [137, 23] width 16 height 16
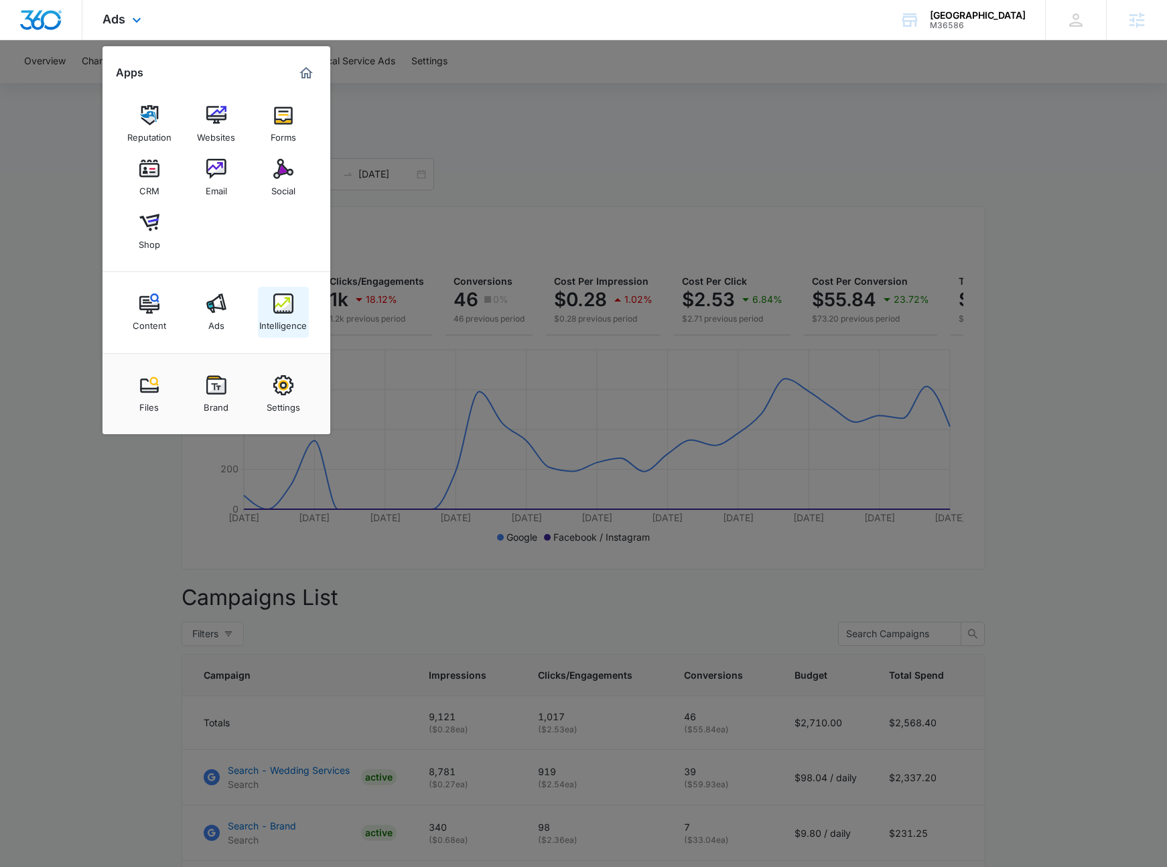
click at [290, 314] on div "Intelligence" at bounding box center [283, 322] width 48 height 17
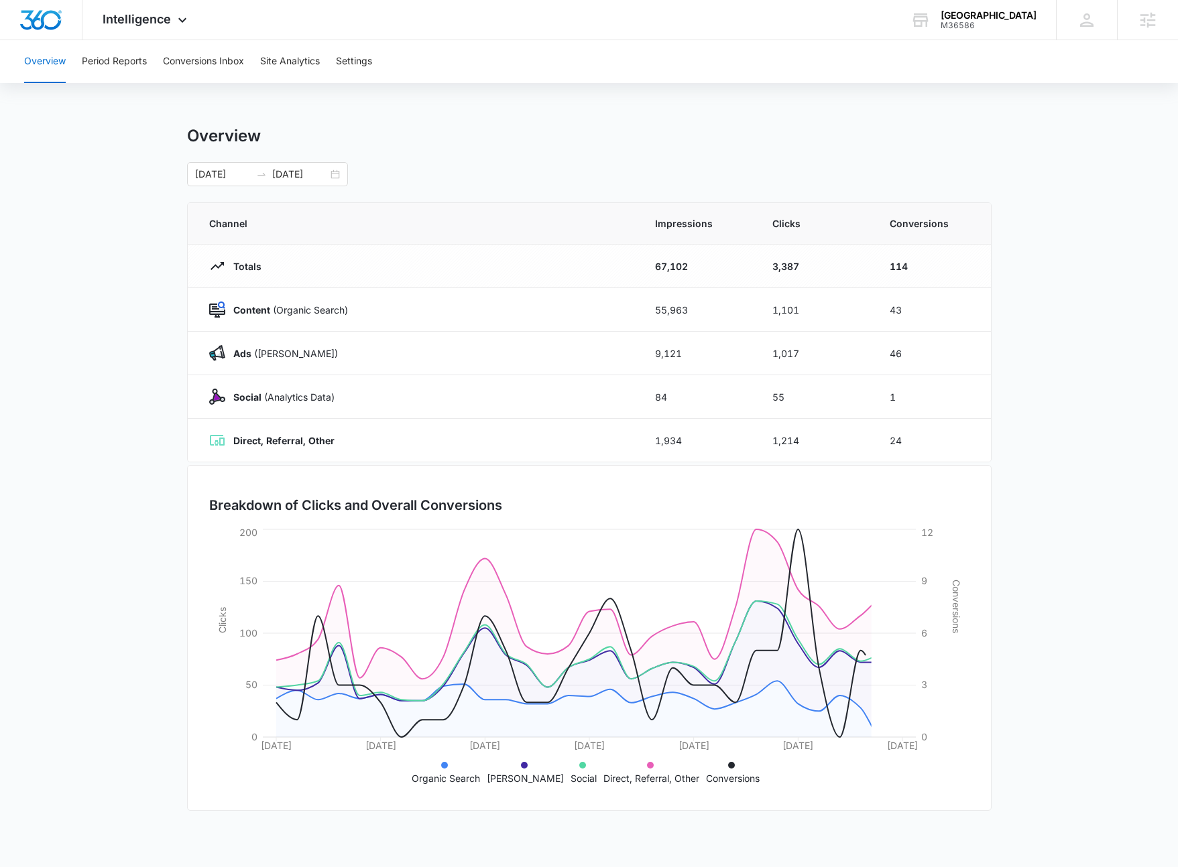
click at [1066, 251] on main "Overview 08/09/2025 09/08/2025 Channel Impressions Clicks Conversions Totals 67…" at bounding box center [589, 478] width 1178 height 704
